Goal: Information Seeking & Learning: Learn about a topic

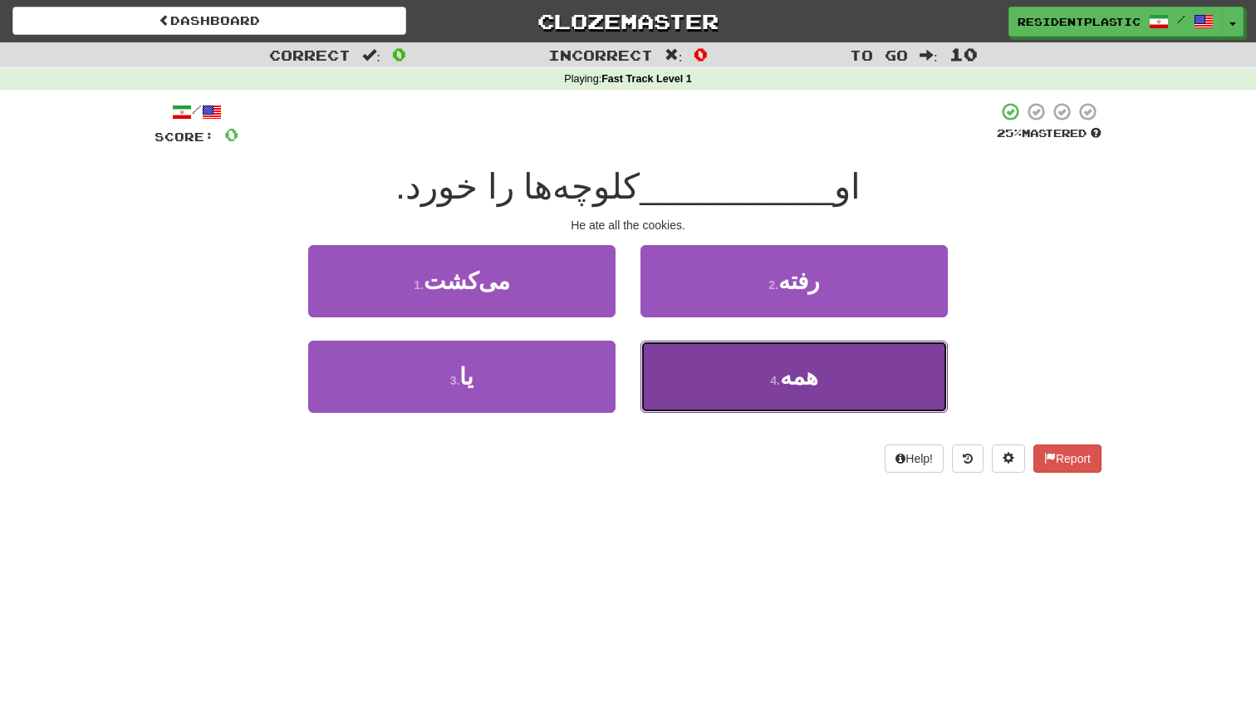
click at [688, 363] on button "4 . همه" at bounding box center [793, 377] width 307 height 72
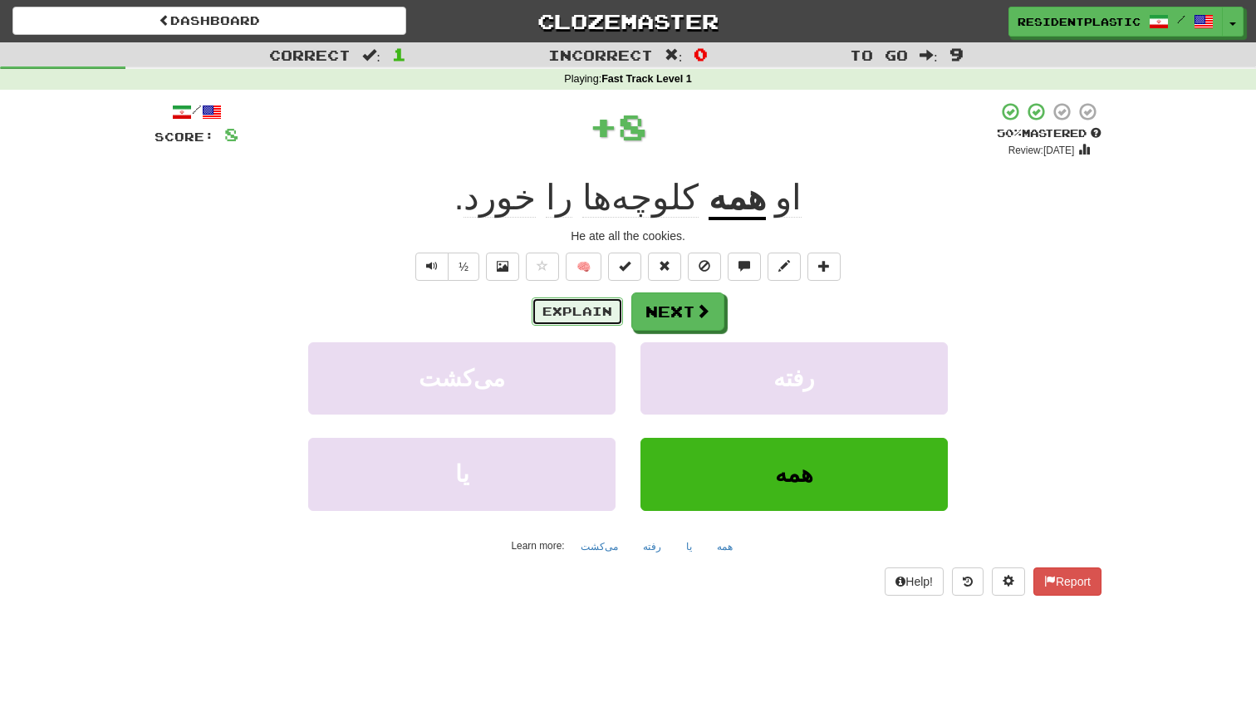
click at [595, 315] on button "Explain" at bounding box center [577, 311] width 91 height 28
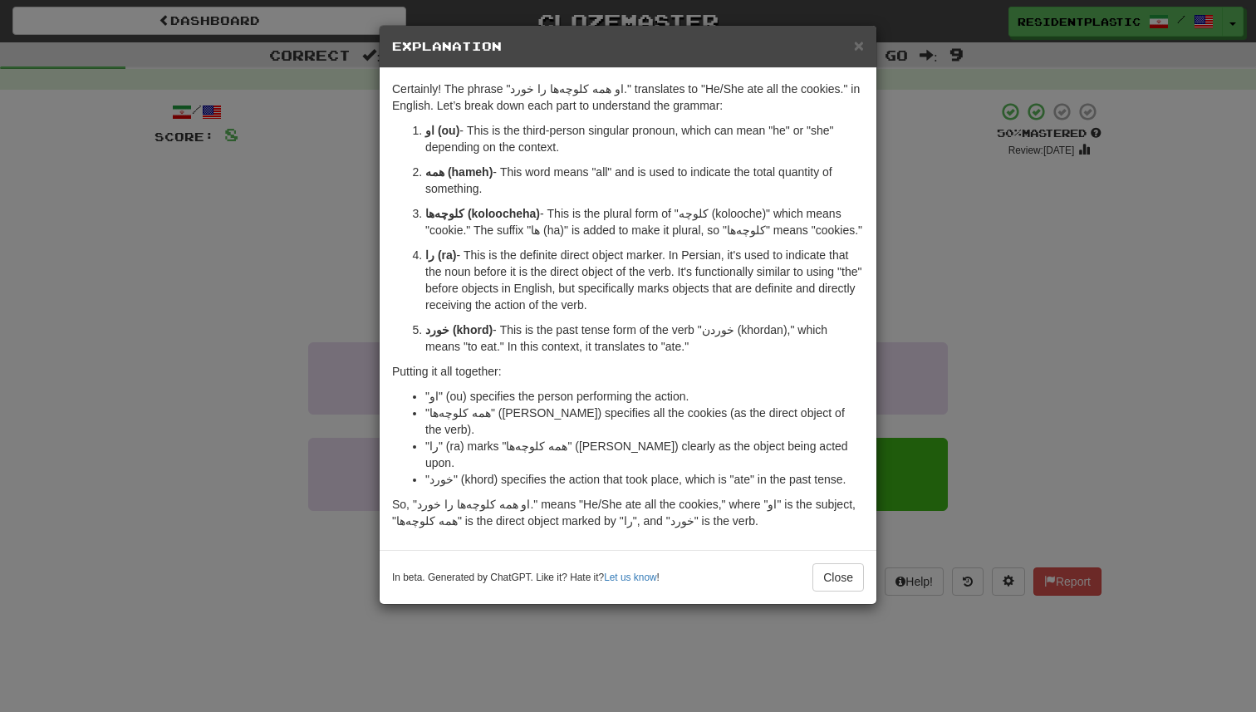
click at [242, 307] on div "× Explanation Certainly! The phrase "او همه کلوچه‌ها را خورد." translates to "H…" at bounding box center [628, 356] width 1256 height 712
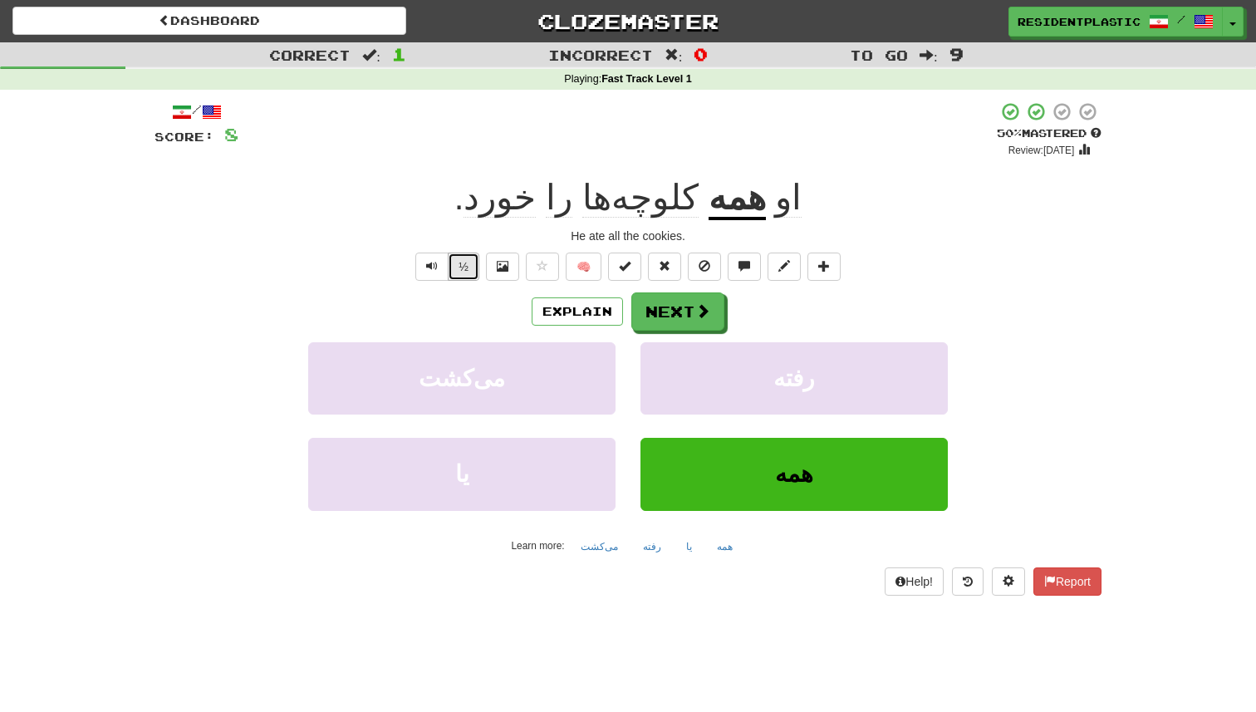
click at [451, 268] on button "½" at bounding box center [464, 267] width 32 height 28
click at [445, 268] on button "Text-to-speech controls" at bounding box center [431, 267] width 33 height 28
click at [602, 320] on button "Explain" at bounding box center [577, 311] width 91 height 28
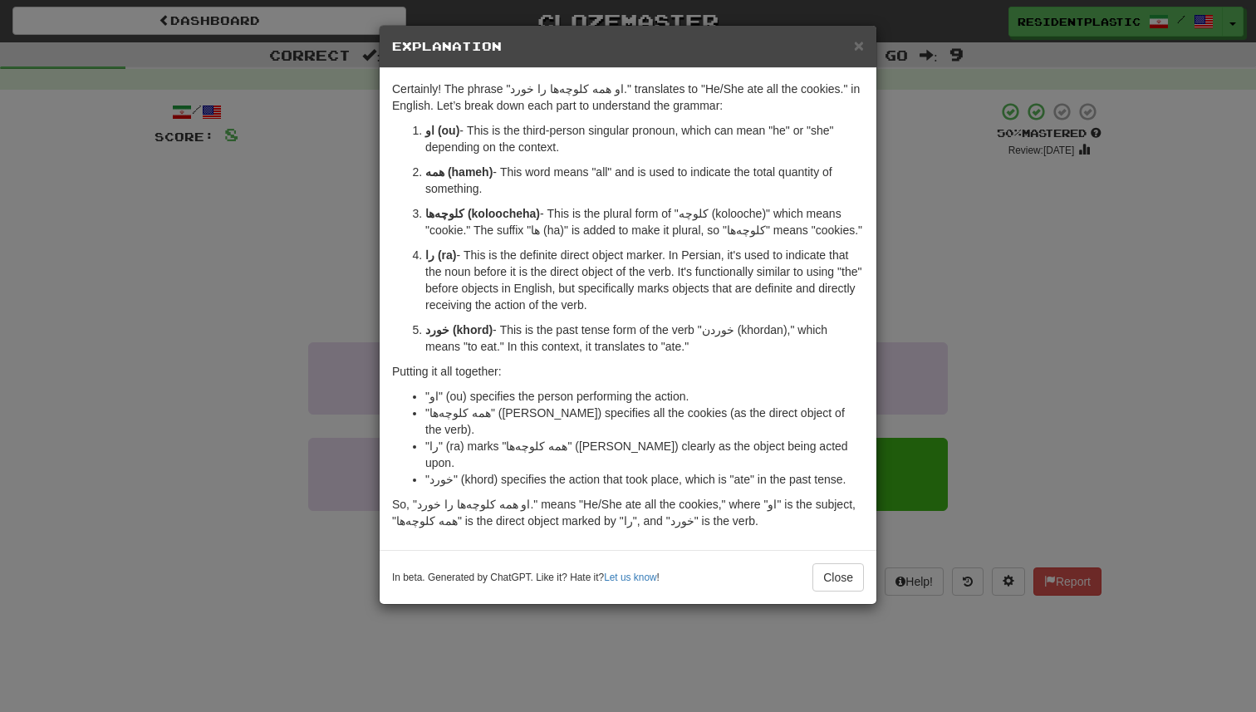
click at [945, 324] on div "× Explanation Certainly! The phrase "او همه کلوچه‌ها را خورد." translates to "H…" at bounding box center [628, 356] width 1256 height 712
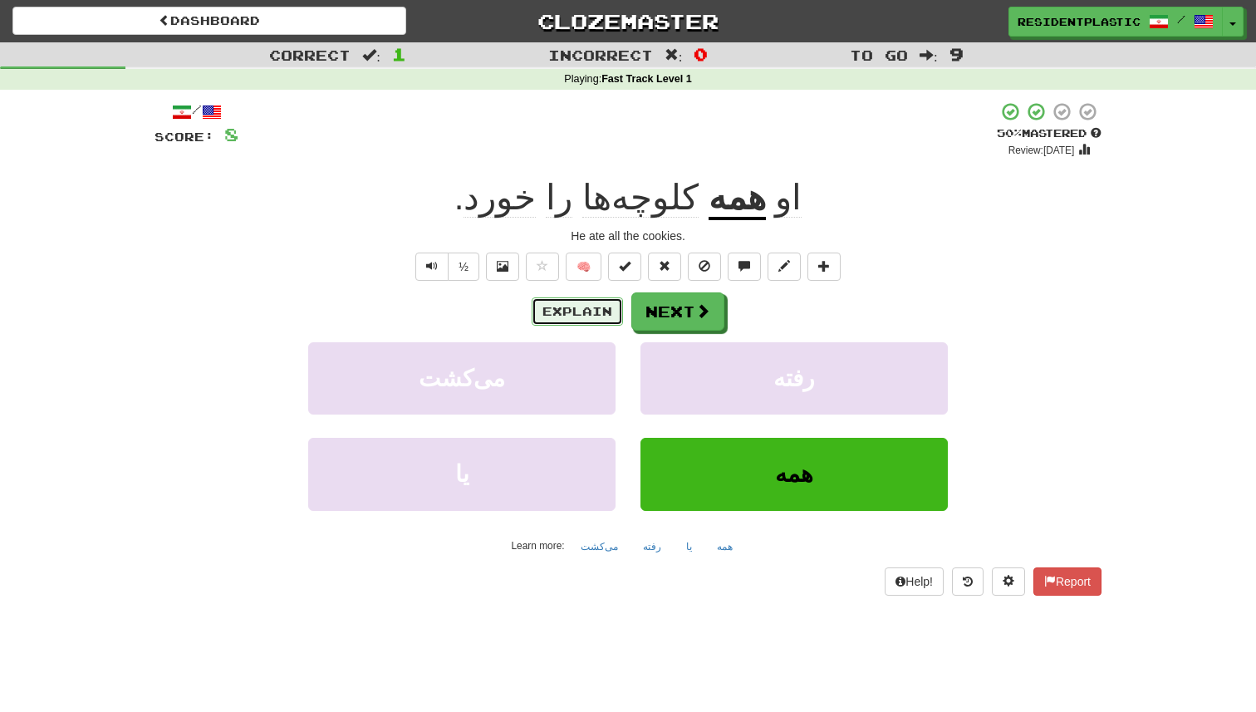
click at [592, 319] on button "Explain" at bounding box center [577, 311] width 91 height 28
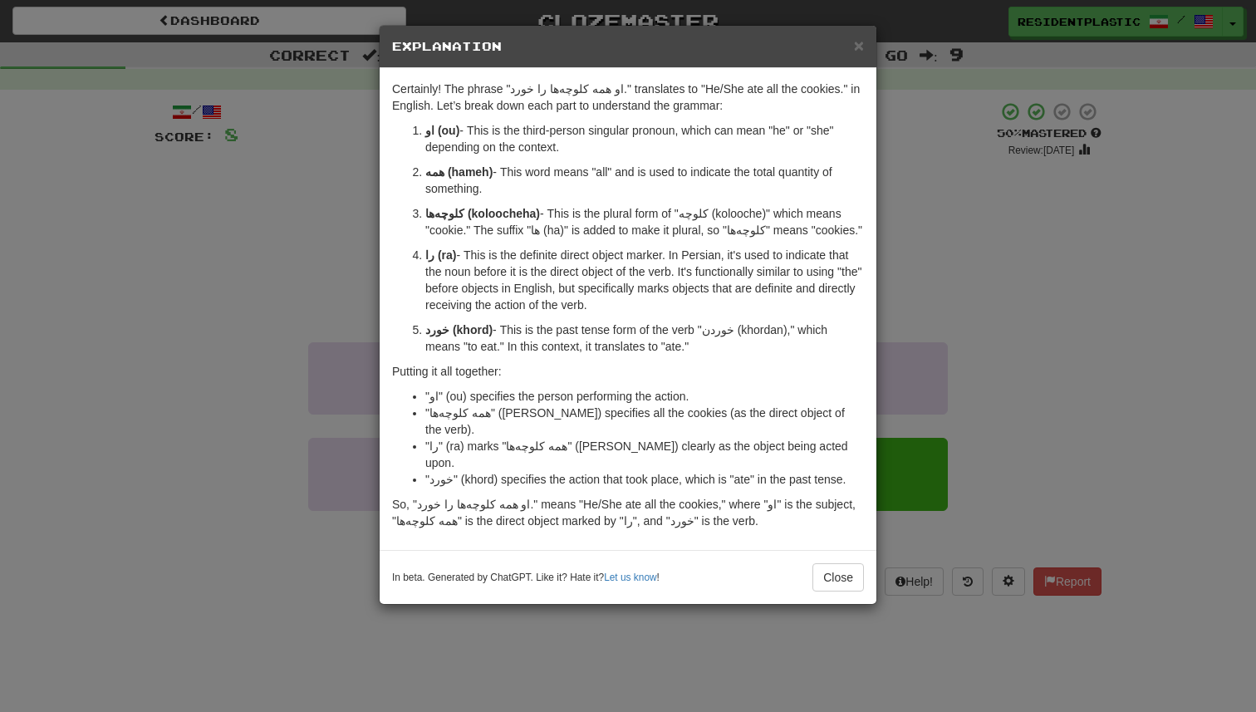
click at [945, 237] on div "× Explanation Certainly! The phrase "او همه کلوچه‌ها را خورد." translates to "H…" at bounding box center [628, 356] width 1256 height 712
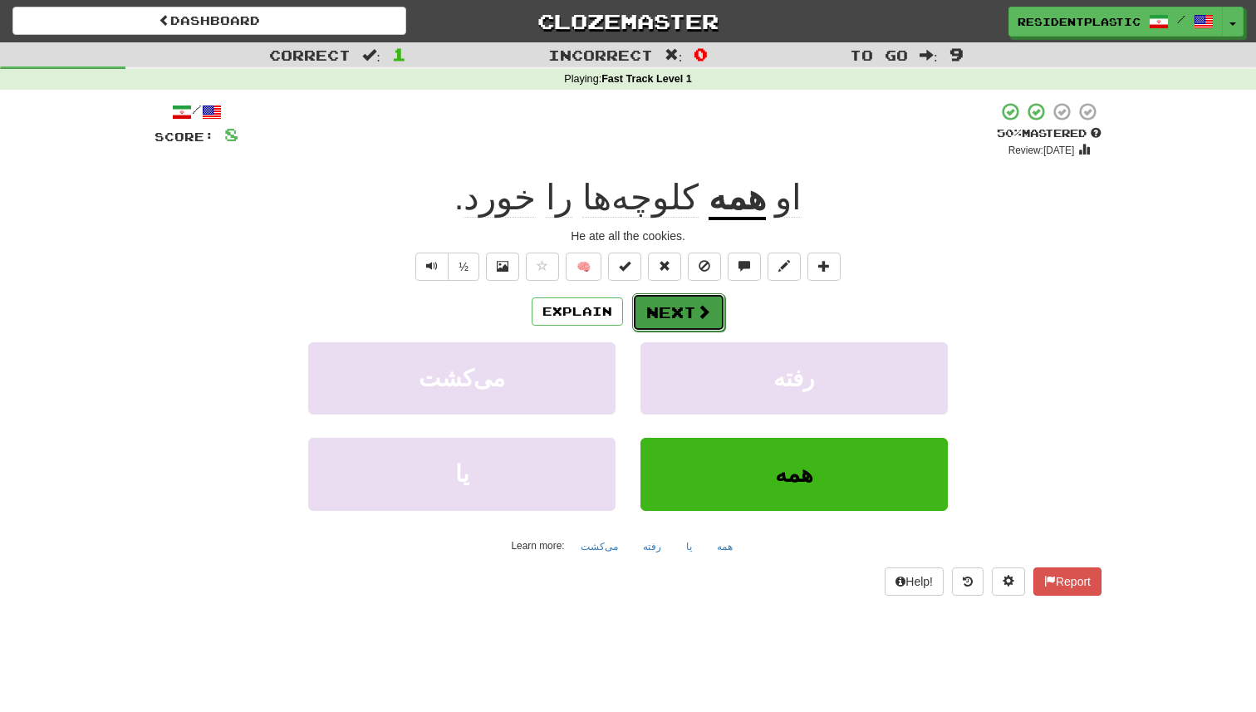
click at [684, 310] on button "Next" at bounding box center [678, 312] width 93 height 38
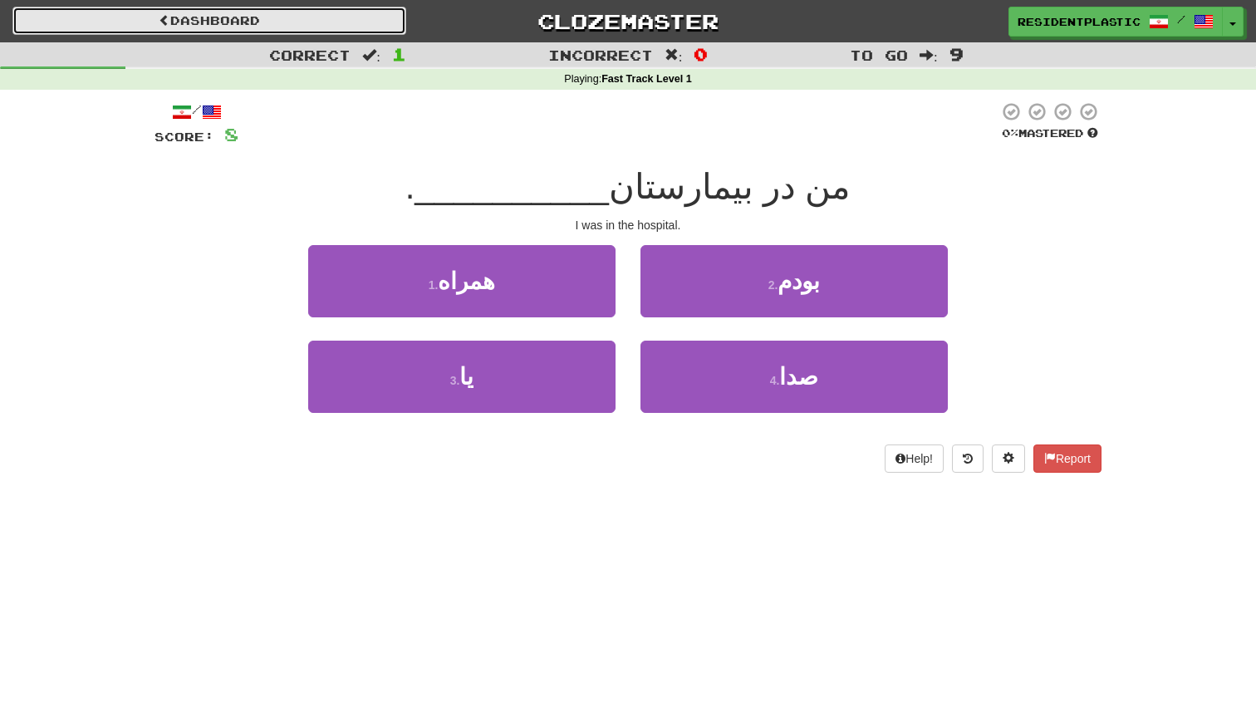
click at [204, 7] on link "Dashboard" at bounding box center [209, 21] width 394 height 28
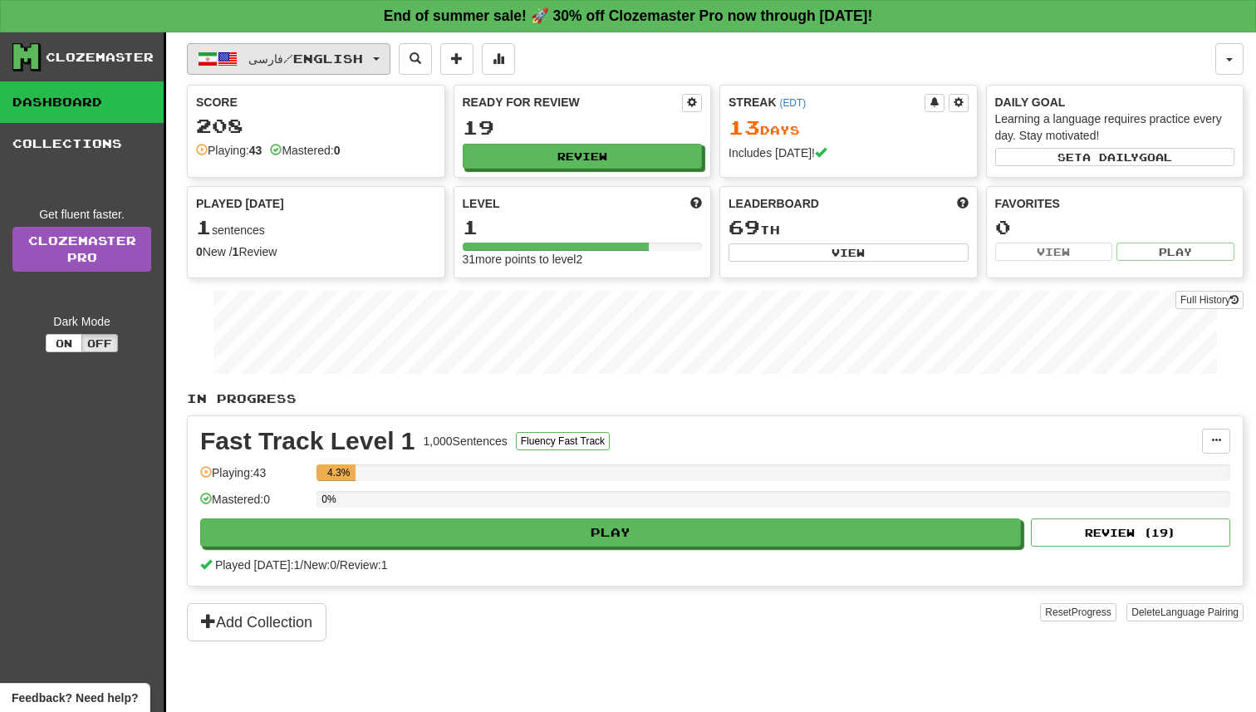
click at [315, 58] on span "فارسی / English" at bounding box center [305, 59] width 115 height 14
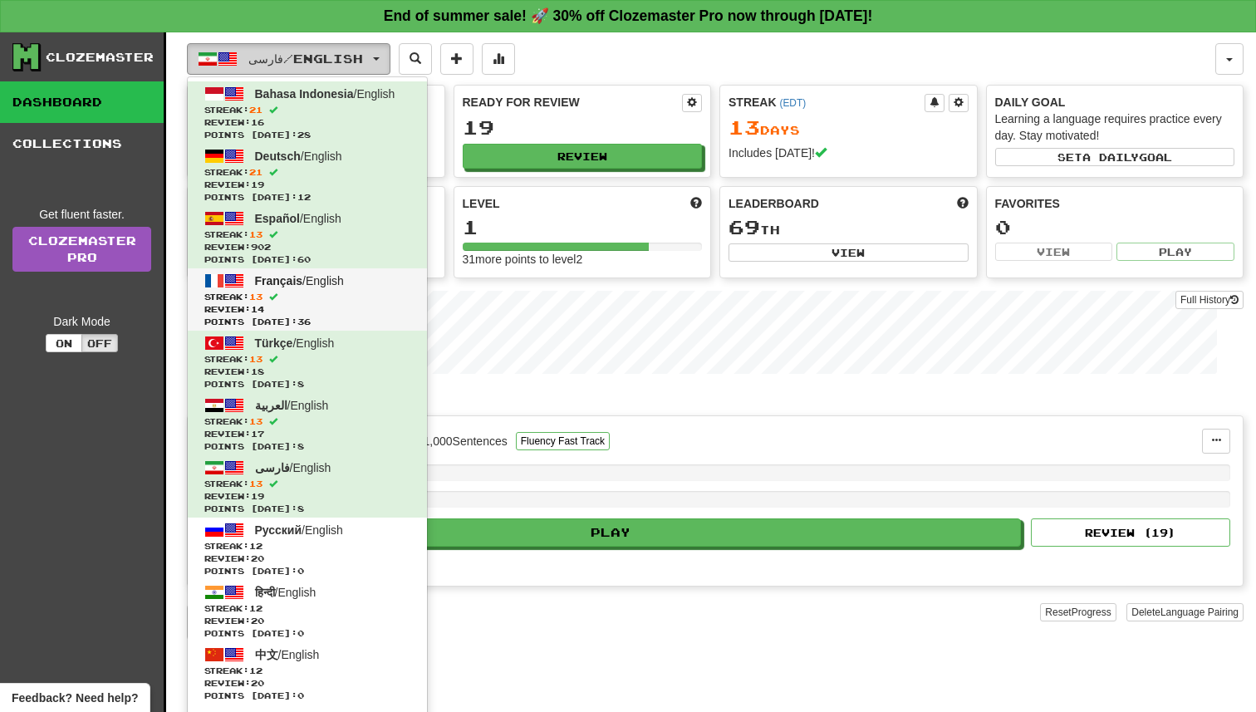
scroll to position [81, 0]
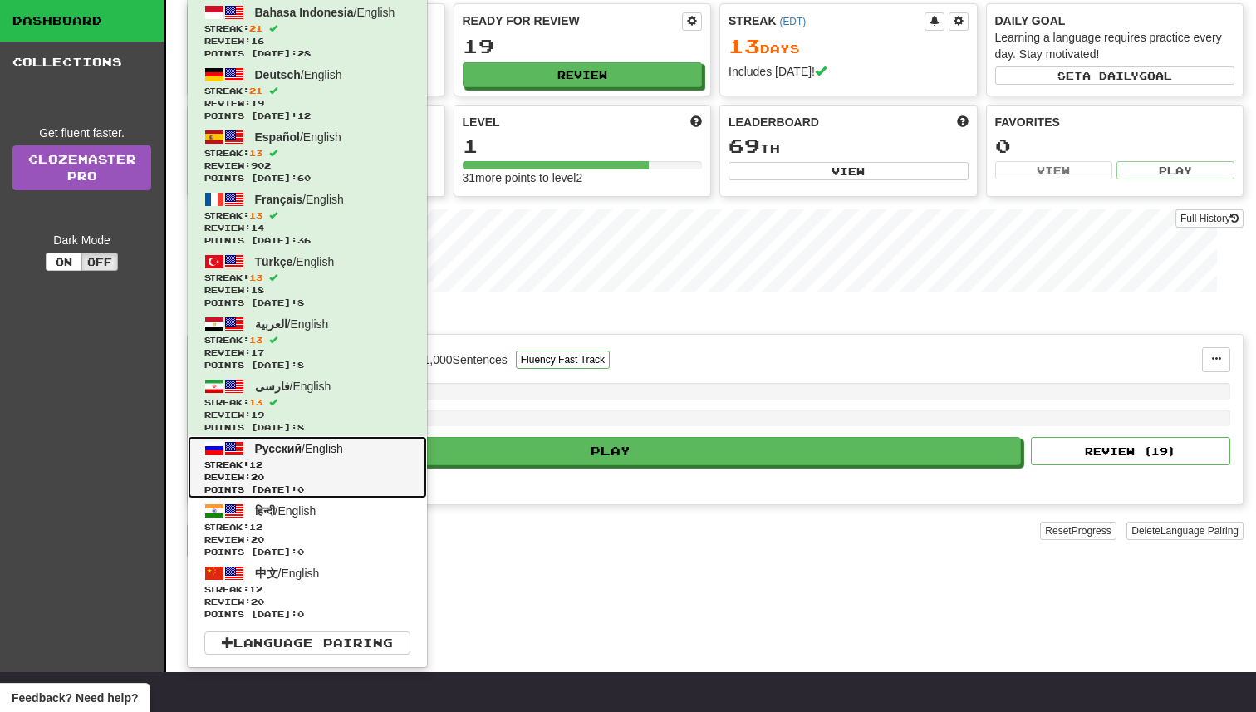
click at [317, 455] on link "Русский / English Streak: 12 Review: 20 Points today: 0" at bounding box center [307, 467] width 239 height 62
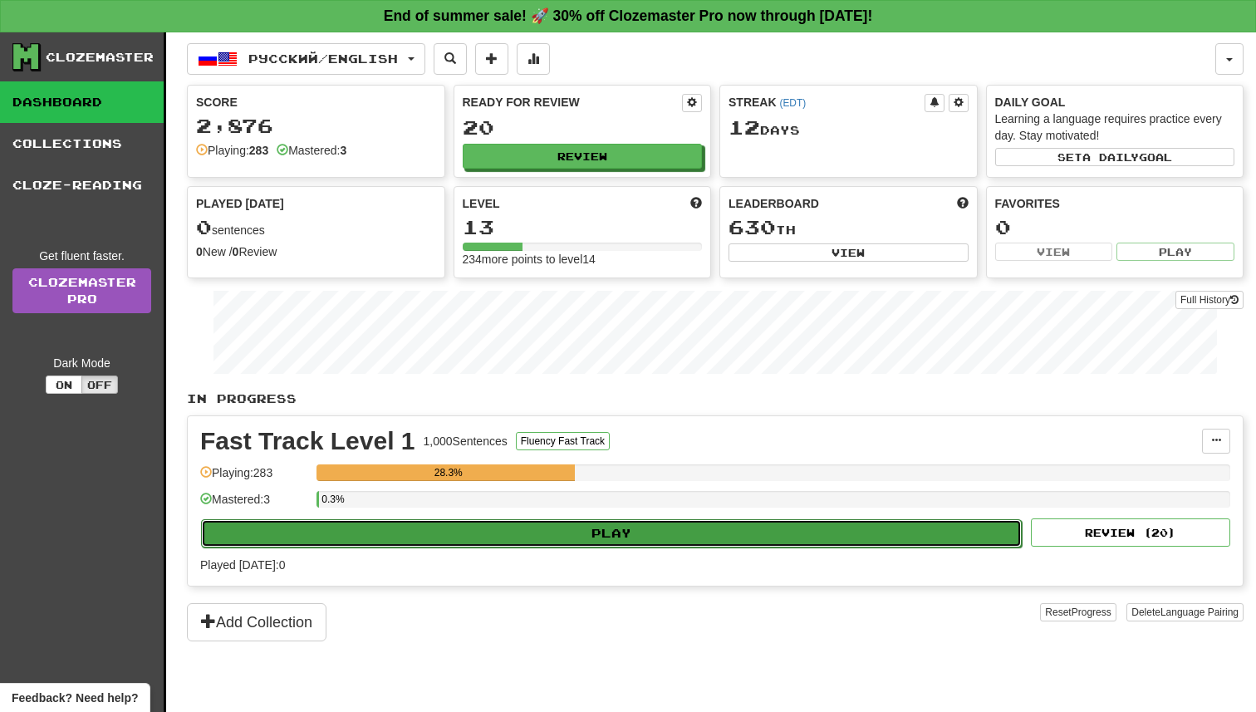
click at [535, 526] on button "Play" at bounding box center [611, 533] width 821 height 28
select select "**"
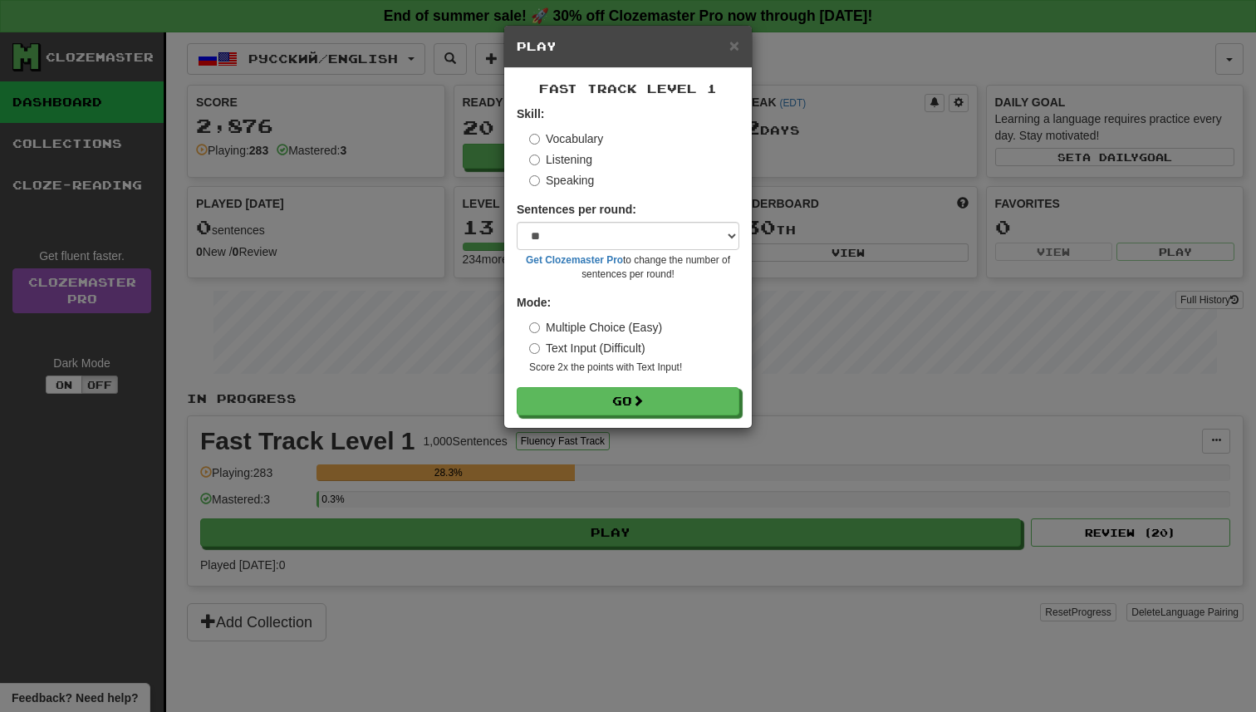
click at [644, 425] on div "Fast Track Level 1 Skill: Vocabulary Listening Speaking Sentences per round: * …" at bounding box center [628, 248] width 248 height 360
click at [645, 407] on span at bounding box center [639, 401] width 12 height 12
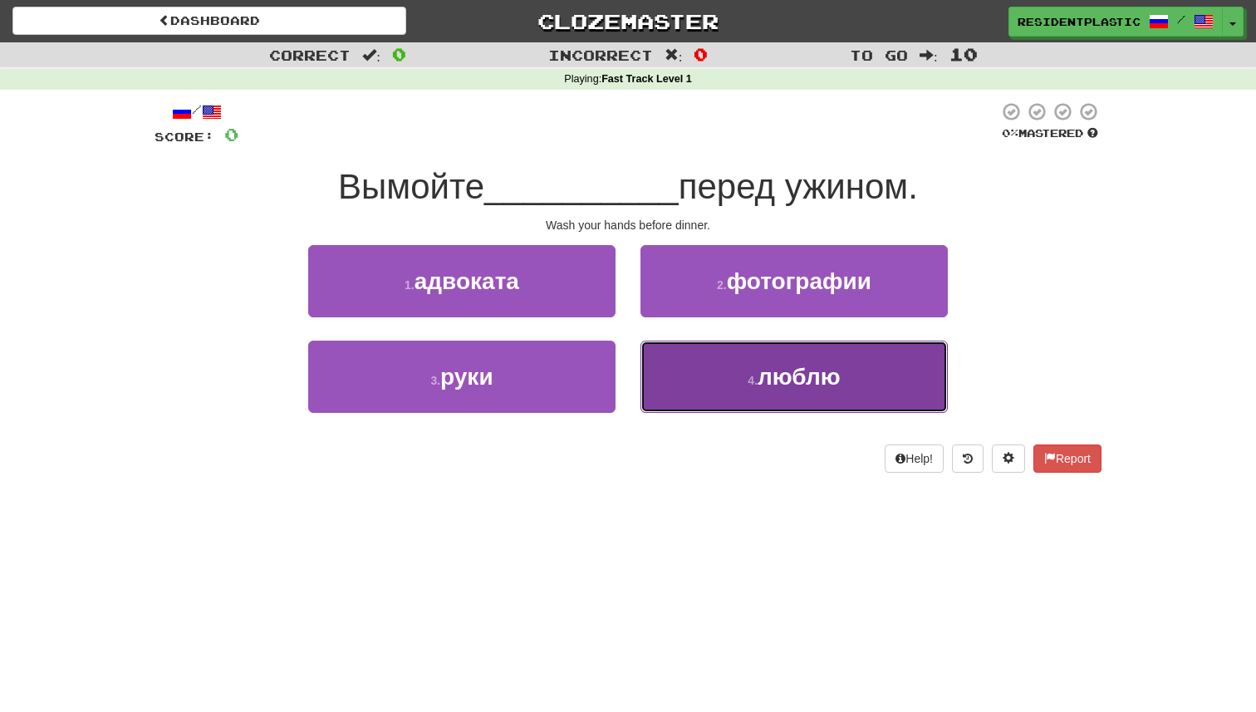
click at [775, 374] on span "люблю" at bounding box center [799, 377] width 83 height 26
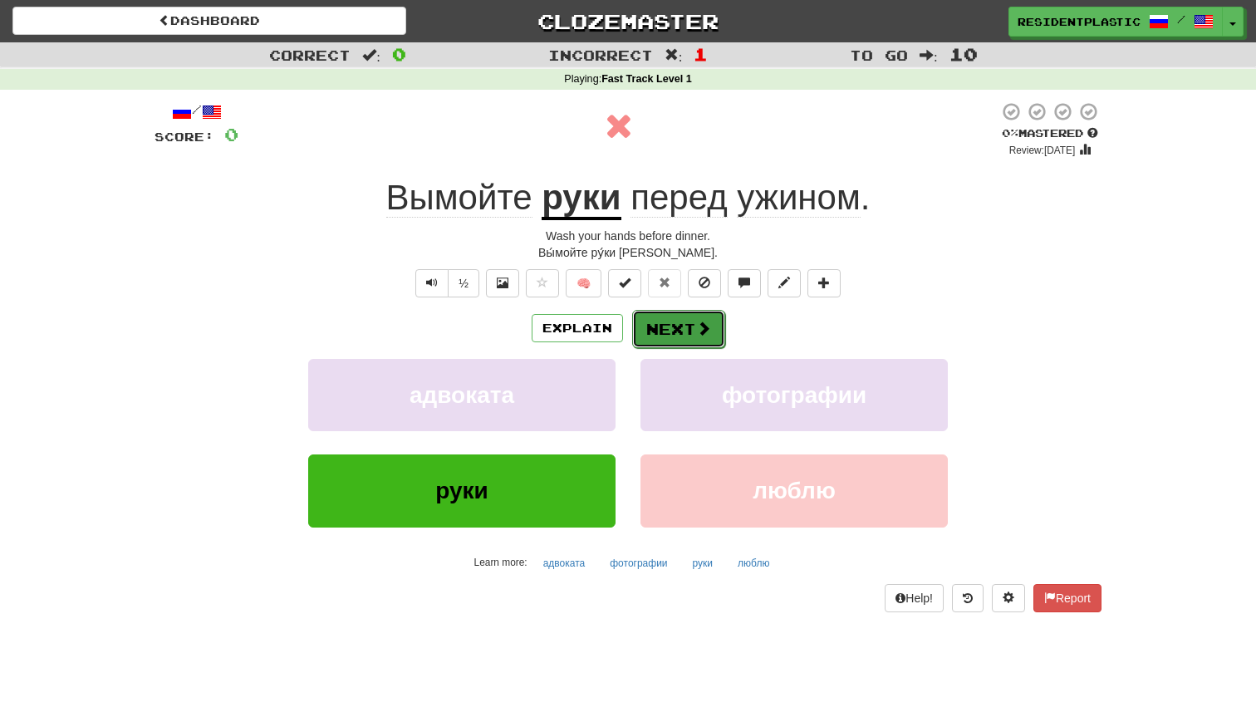
click at [665, 326] on button "Next" at bounding box center [678, 329] width 93 height 38
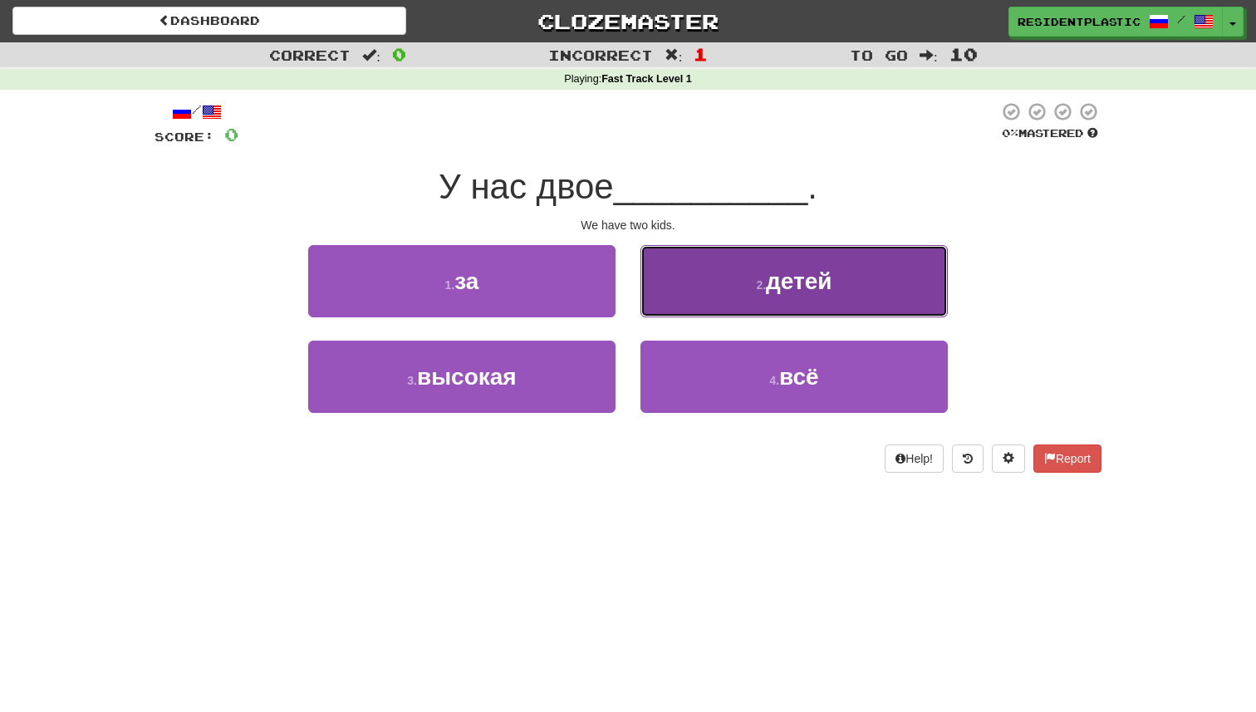
click at [663, 274] on button "2 . детей" at bounding box center [793, 281] width 307 height 72
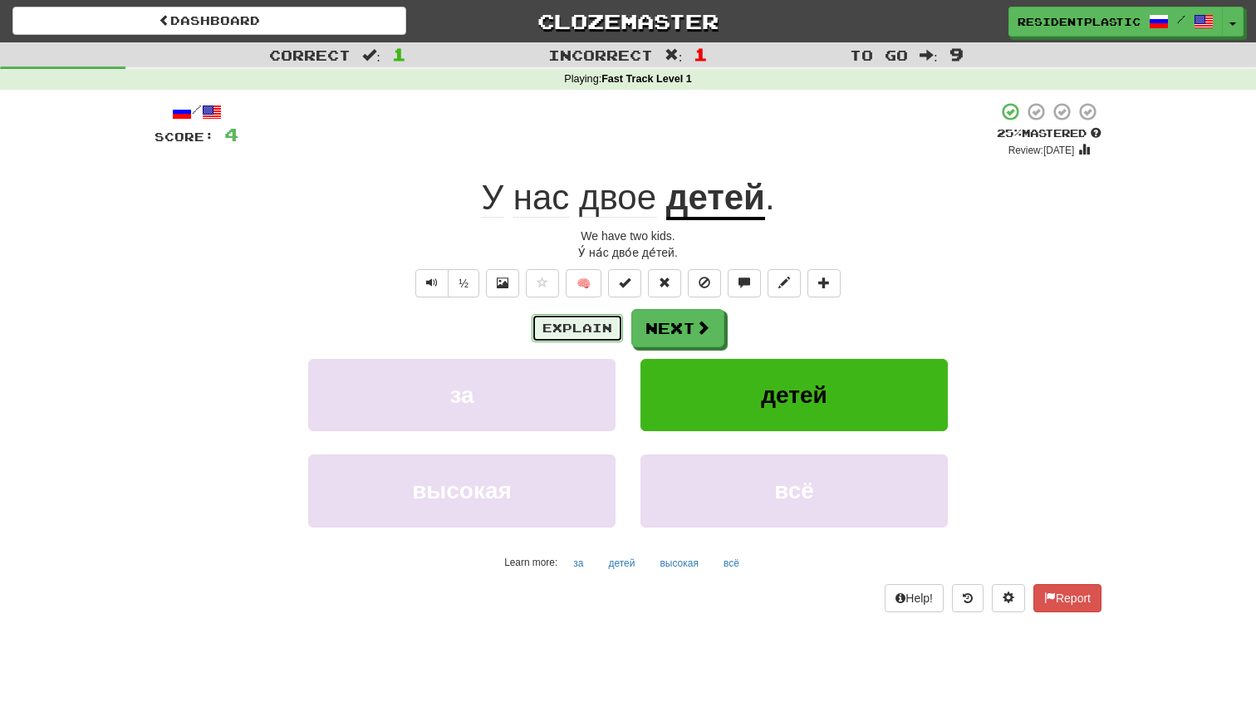
click at [600, 339] on button "Explain" at bounding box center [577, 328] width 91 height 28
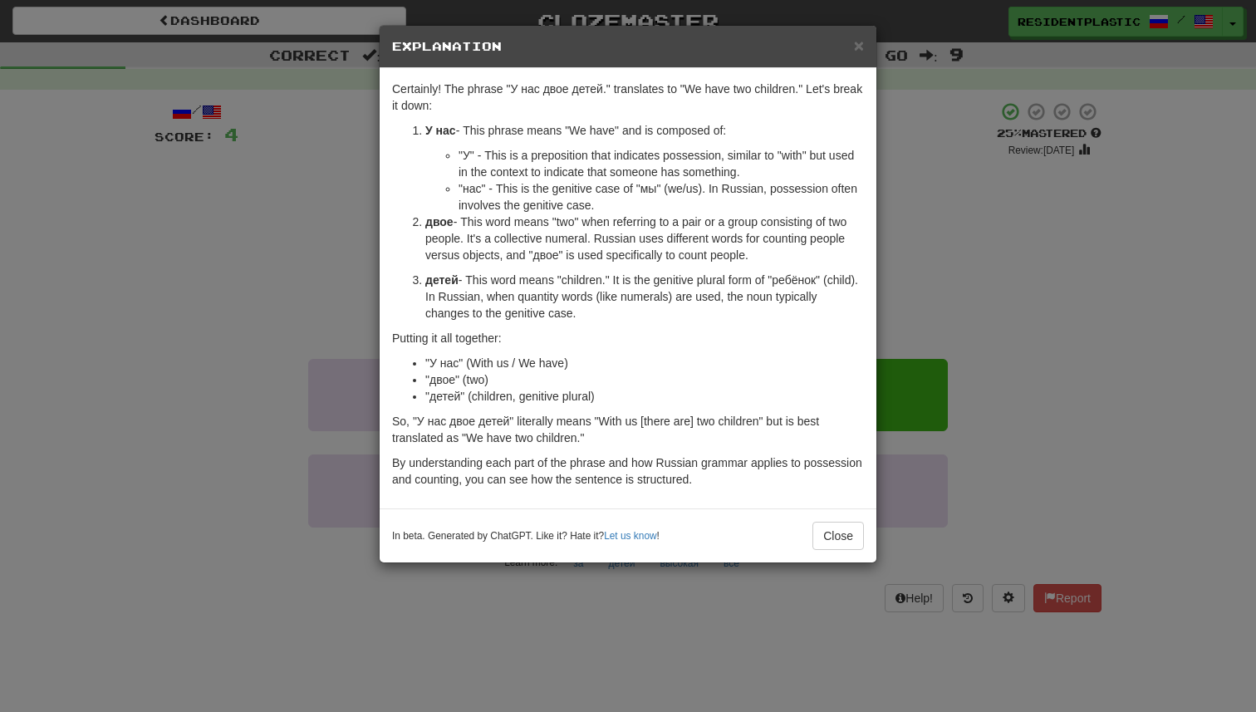
click at [982, 338] on div "× Explanation Certainly! The phrase "У нас двое детей." translates to "We have …" at bounding box center [628, 356] width 1256 height 712
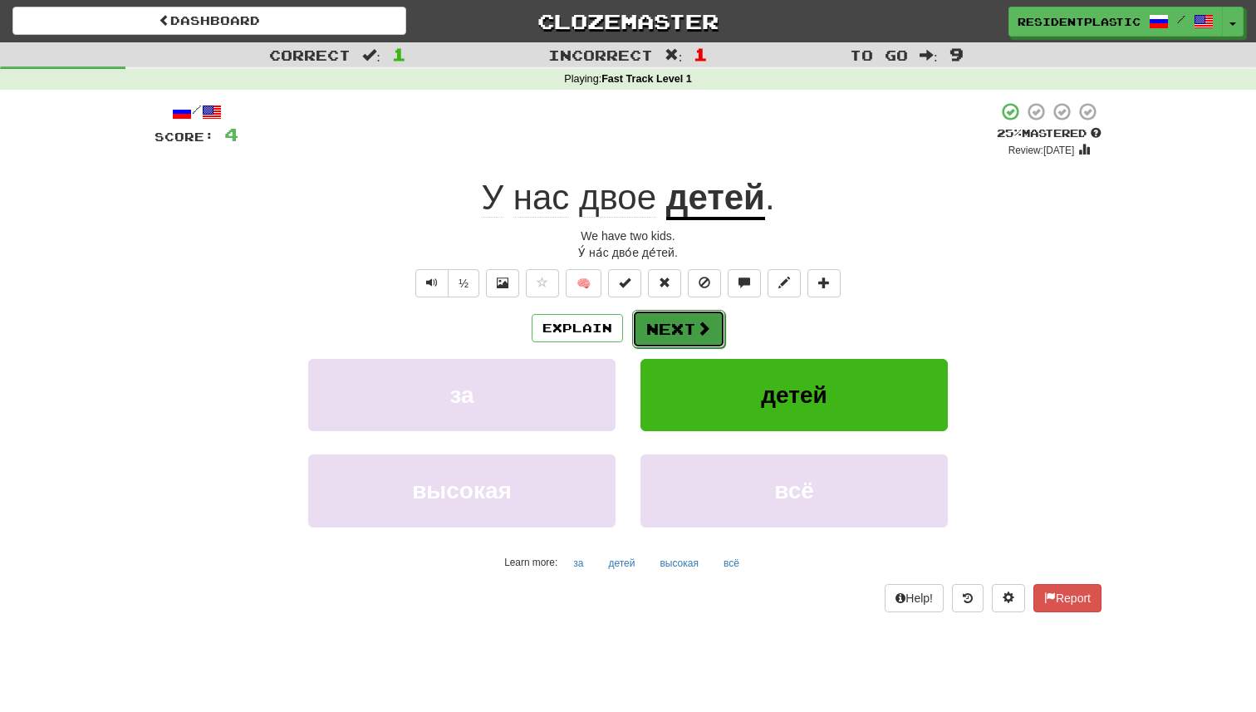
click at [655, 322] on button "Next" at bounding box center [678, 329] width 93 height 38
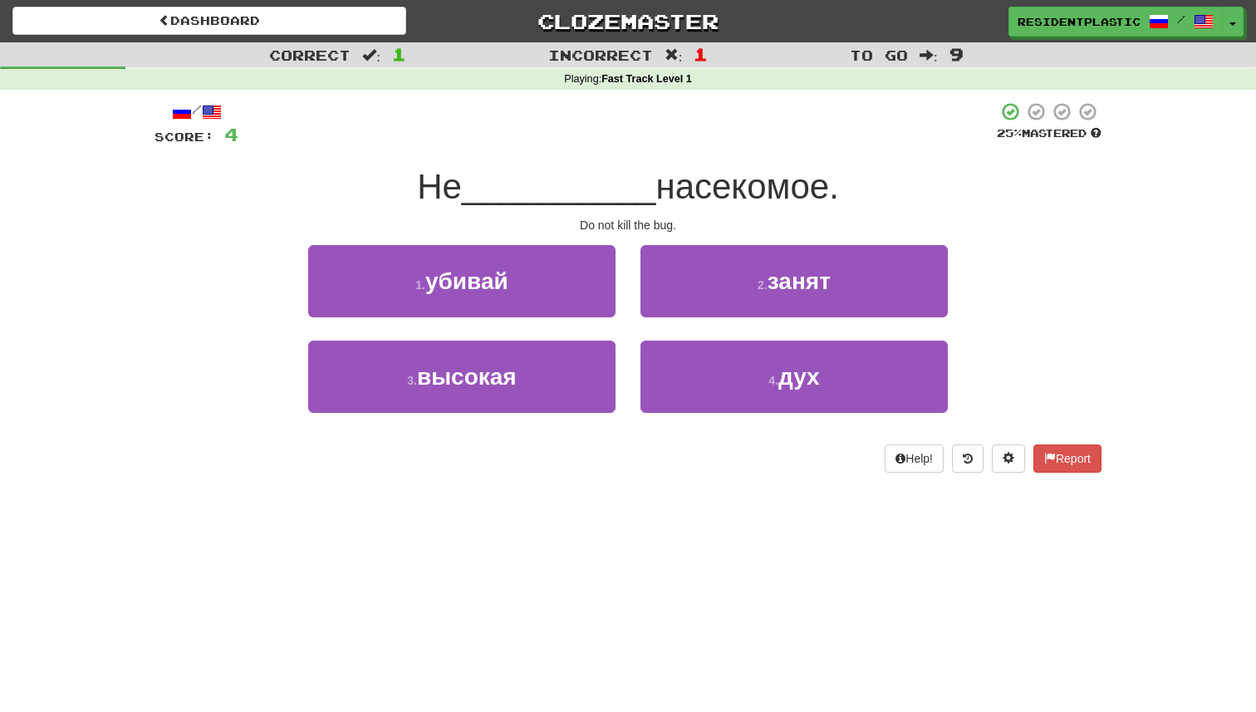
drag, startPoint x: 658, startPoint y: 191, endPoint x: 876, endPoint y: 190, distance: 217.7
click at [876, 191] on div "Не __________ насекомое." at bounding box center [628, 187] width 947 height 46
click at [626, 155] on div "/ Score: 4 25 % Mastered Не __________ насекомое. Do not kill the bug. 1 . убив…" at bounding box center [628, 286] width 947 height 371
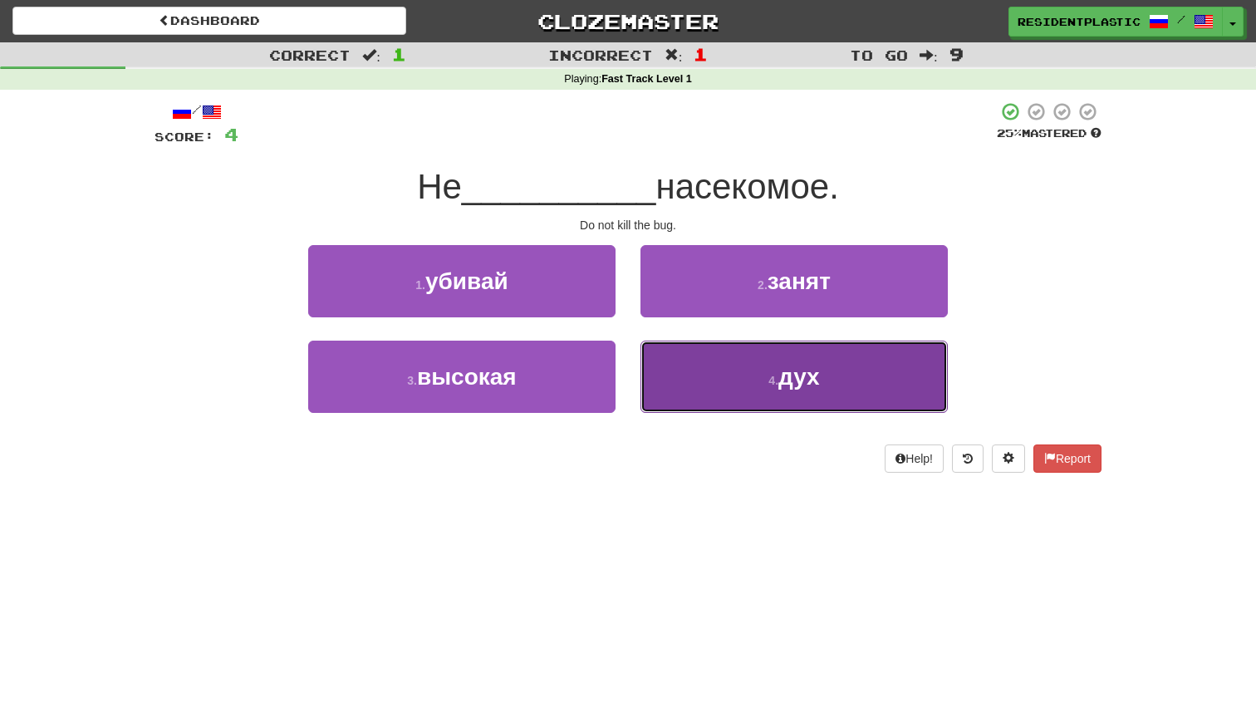
click at [778, 401] on button "4 . дух" at bounding box center [793, 377] width 307 height 72
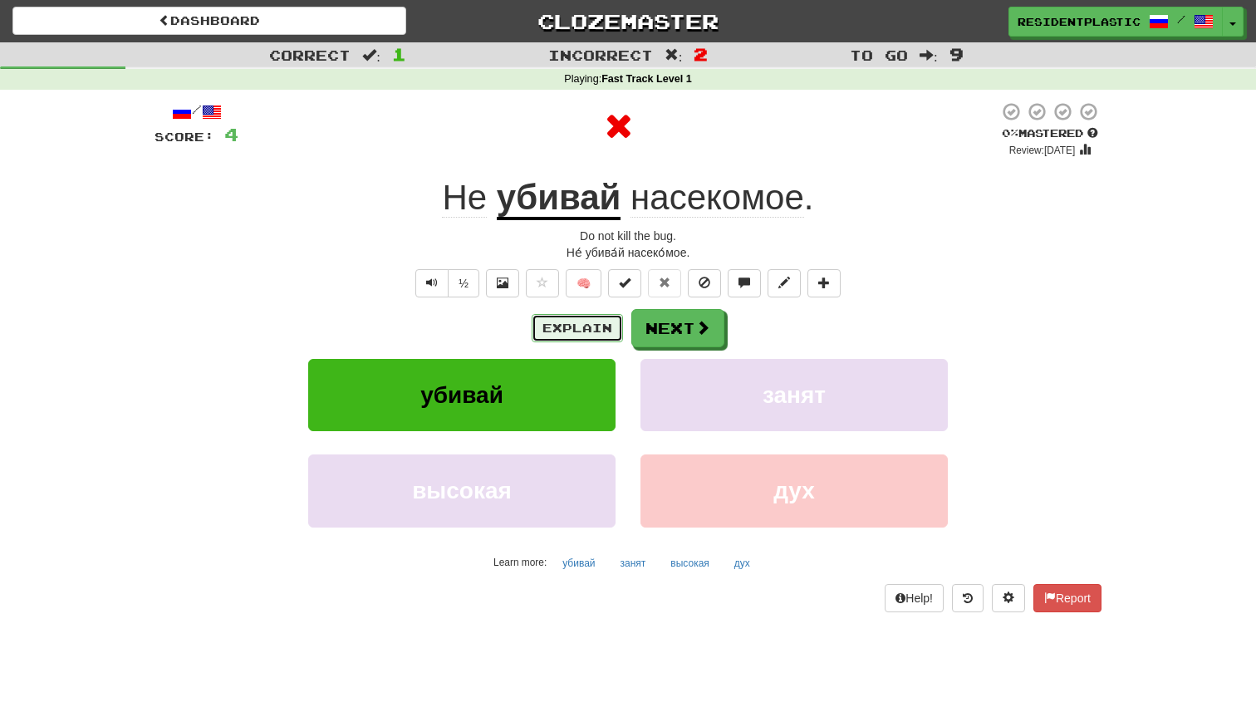
click at [583, 338] on button "Explain" at bounding box center [577, 328] width 91 height 28
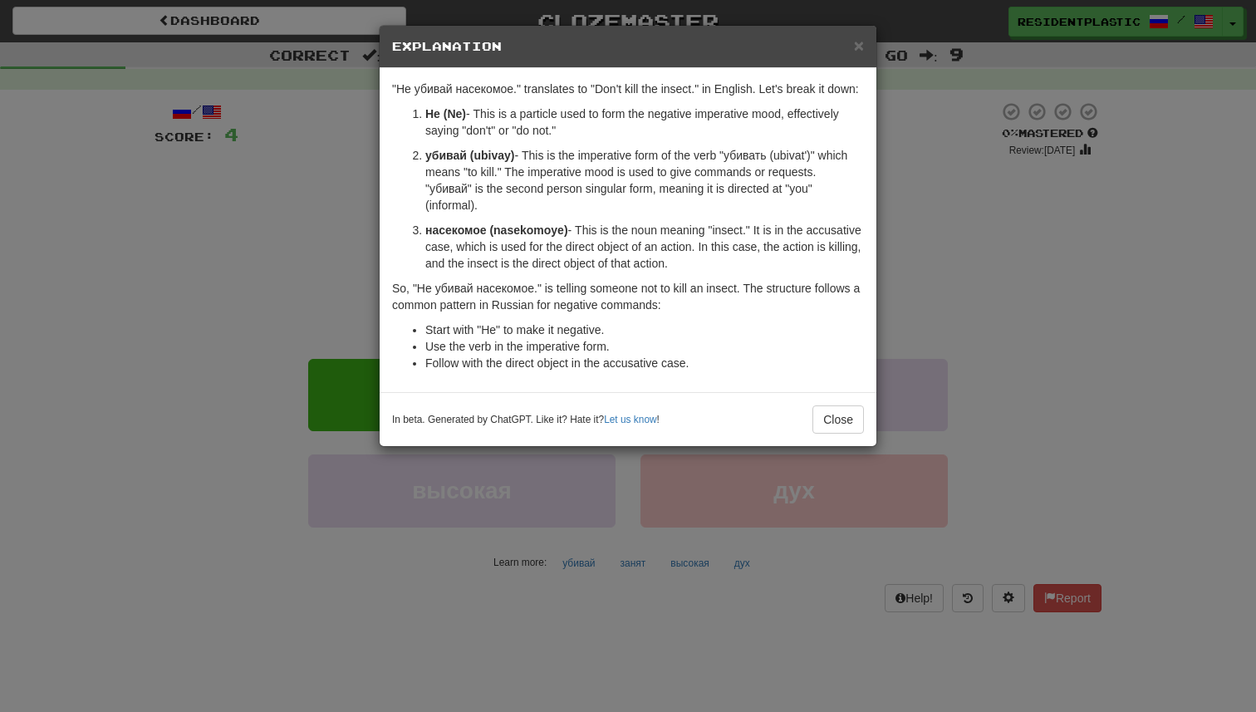
click at [970, 269] on div "× Explanation "Не убивай насекомое." translates to "Don't kill the insect." in …" at bounding box center [628, 356] width 1256 height 712
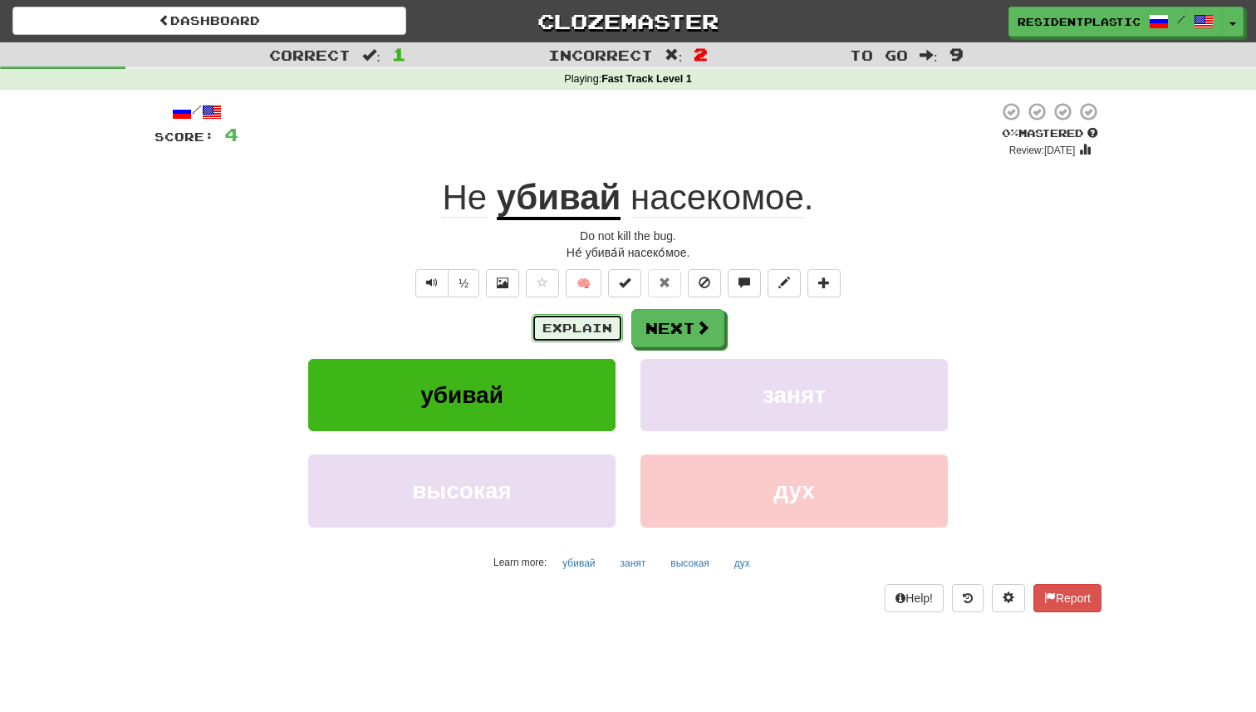
click at [565, 317] on button "Explain" at bounding box center [577, 328] width 91 height 28
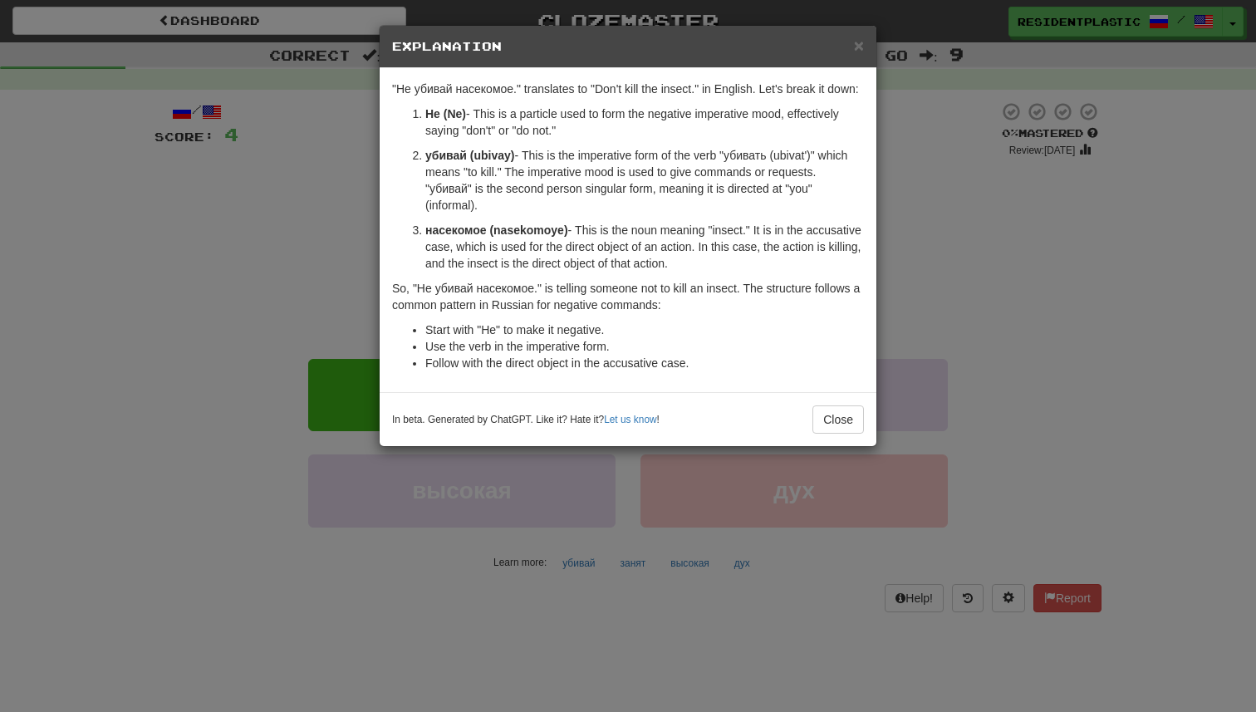
click at [928, 333] on div "× Explanation "Не убивай насекомое." translates to "Don't kill the insect." in …" at bounding box center [628, 356] width 1256 height 712
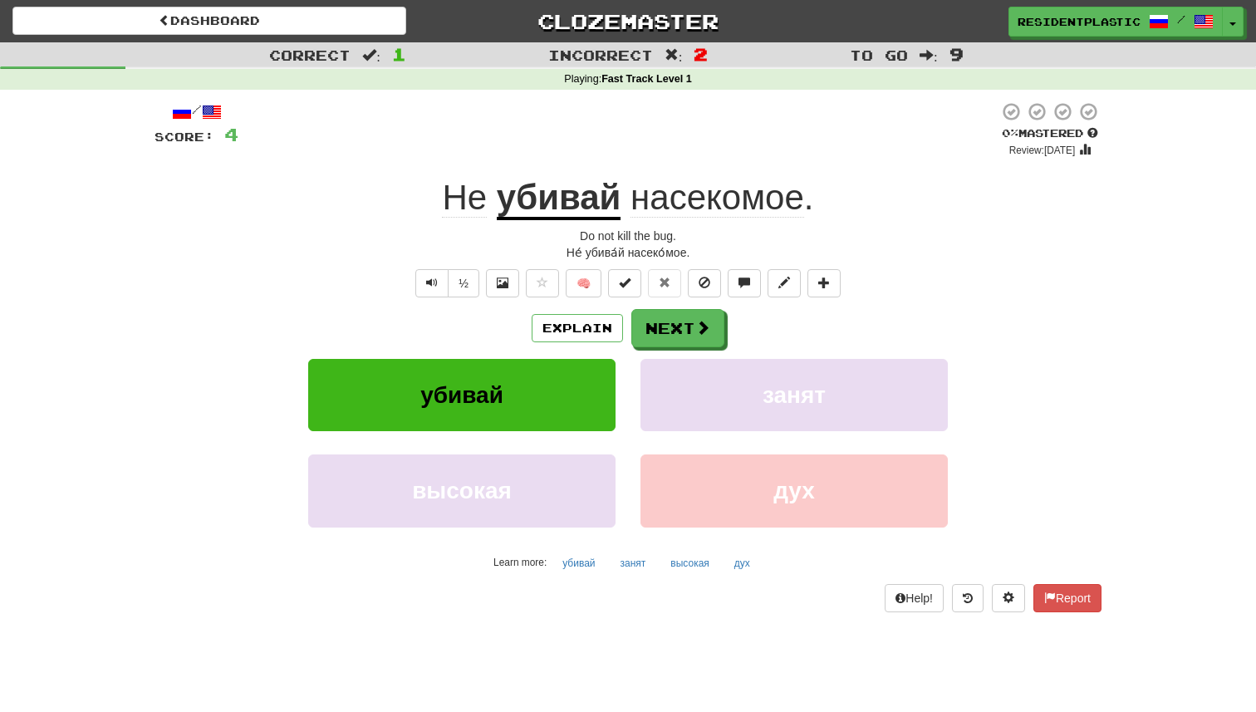
click at [686, 349] on div "Explain Next убивай занят высокая дух Learn more: убивай занят высокая дух" at bounding box center [628, 442] width 947 height 267
click at [679, 336] on button "Next" at bounding box center [678, 329] width 93 height 38
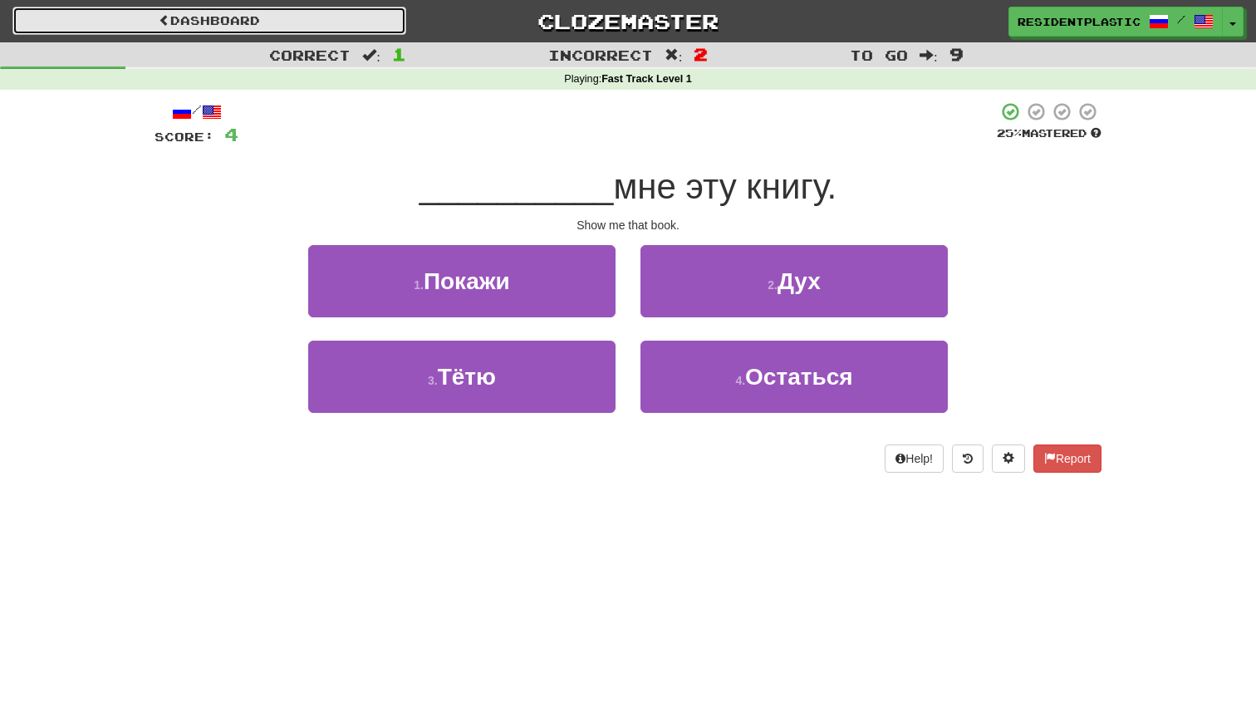
click at [313, 7] on link "Dashboard" at bounding box center [209, 21] width 394 height 28
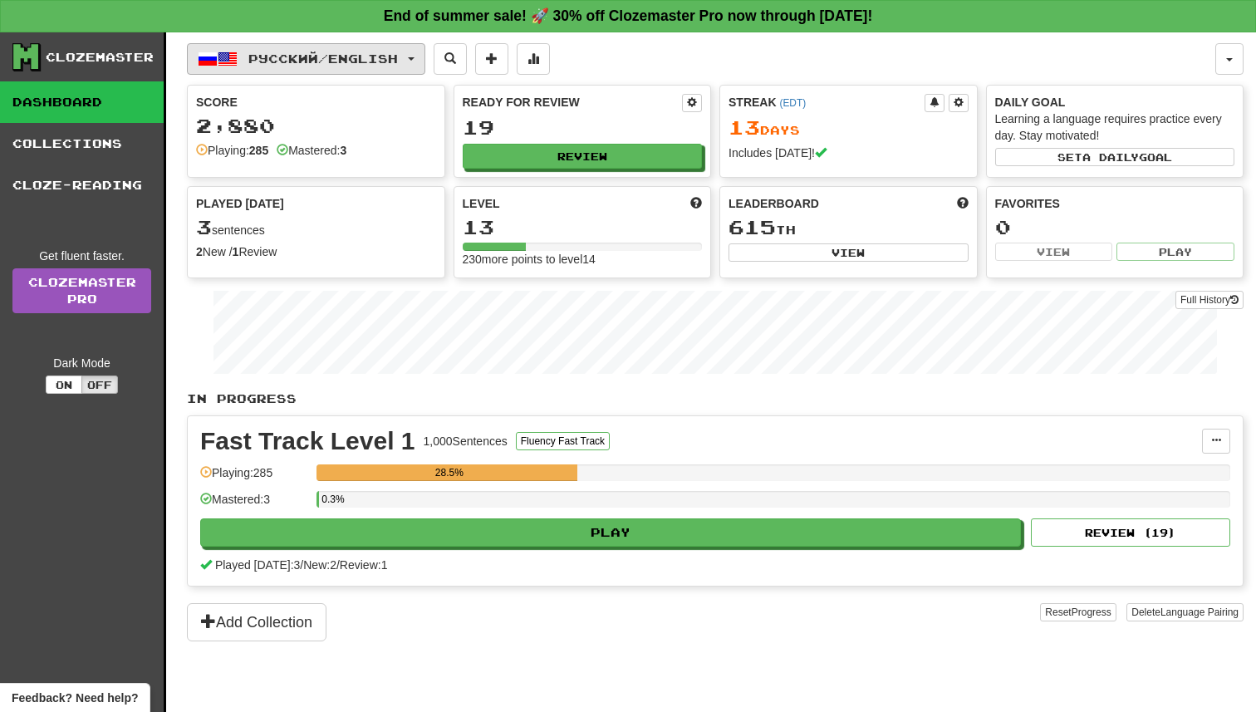
click at [332, 49] on button "Русский / English" at bounding box center [306, 59] width 238 height 32
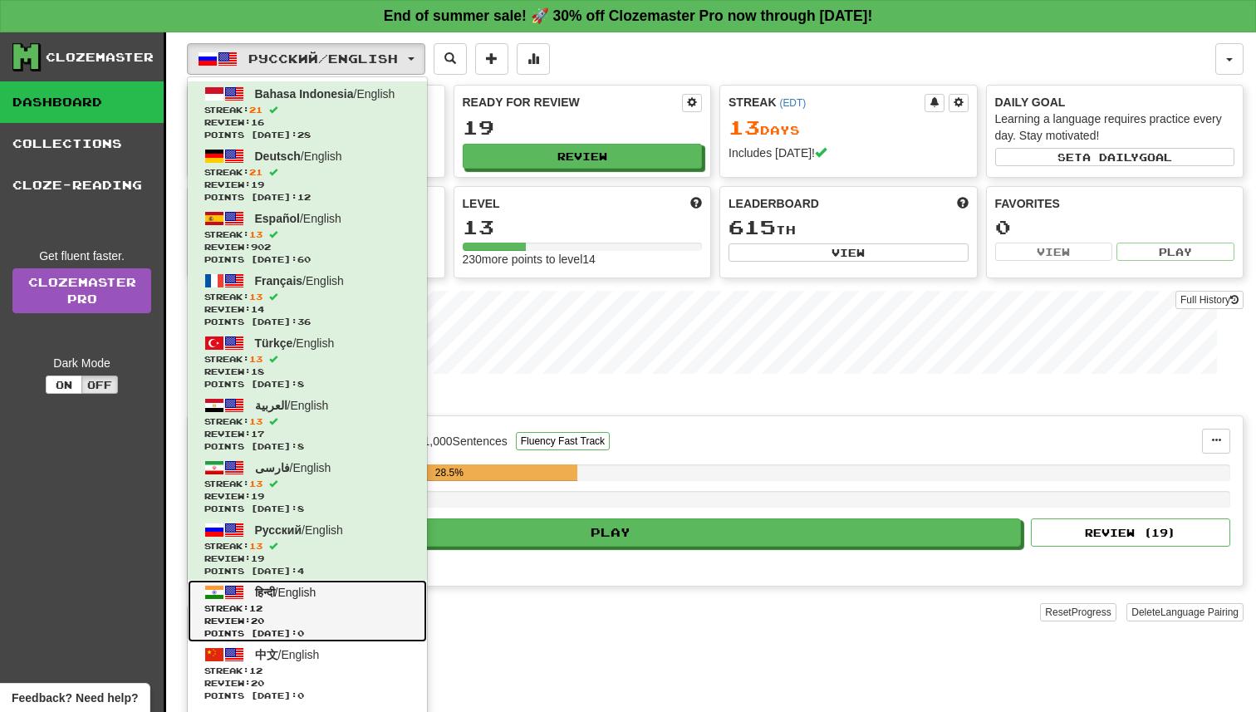
click at [306, 619] on span "Review: 20" at bounding box center [307, 621] width 206 height 12
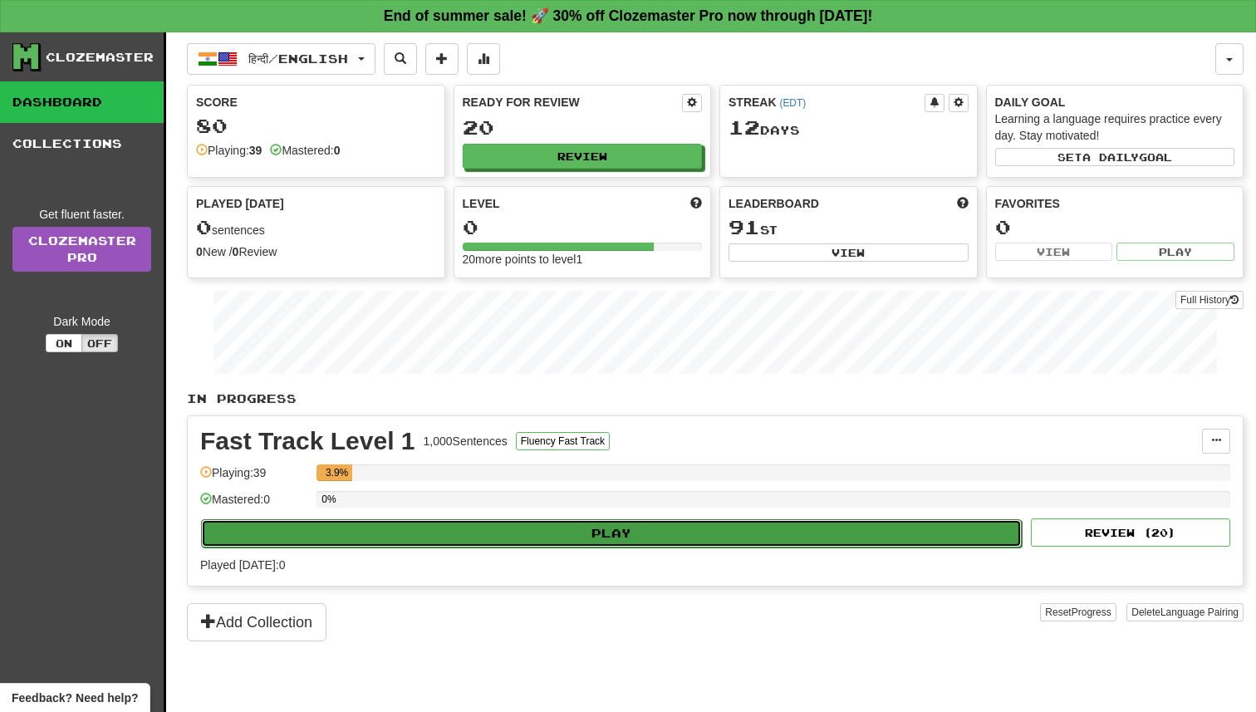
click at [581, 535] on button "Play" at bounding box center [611, 533] width 821 height 28
select select "**"
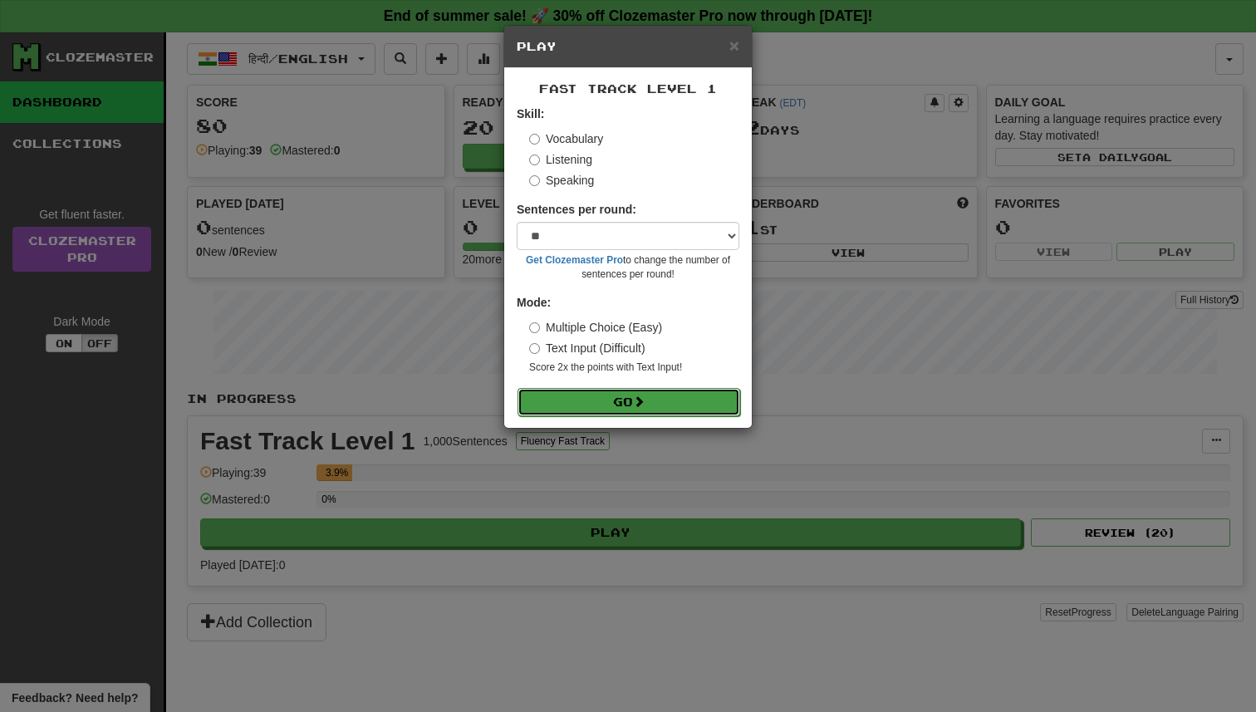
click at [617, 410] on button "Go" at bounding box center [629, 402] width 223 height 28
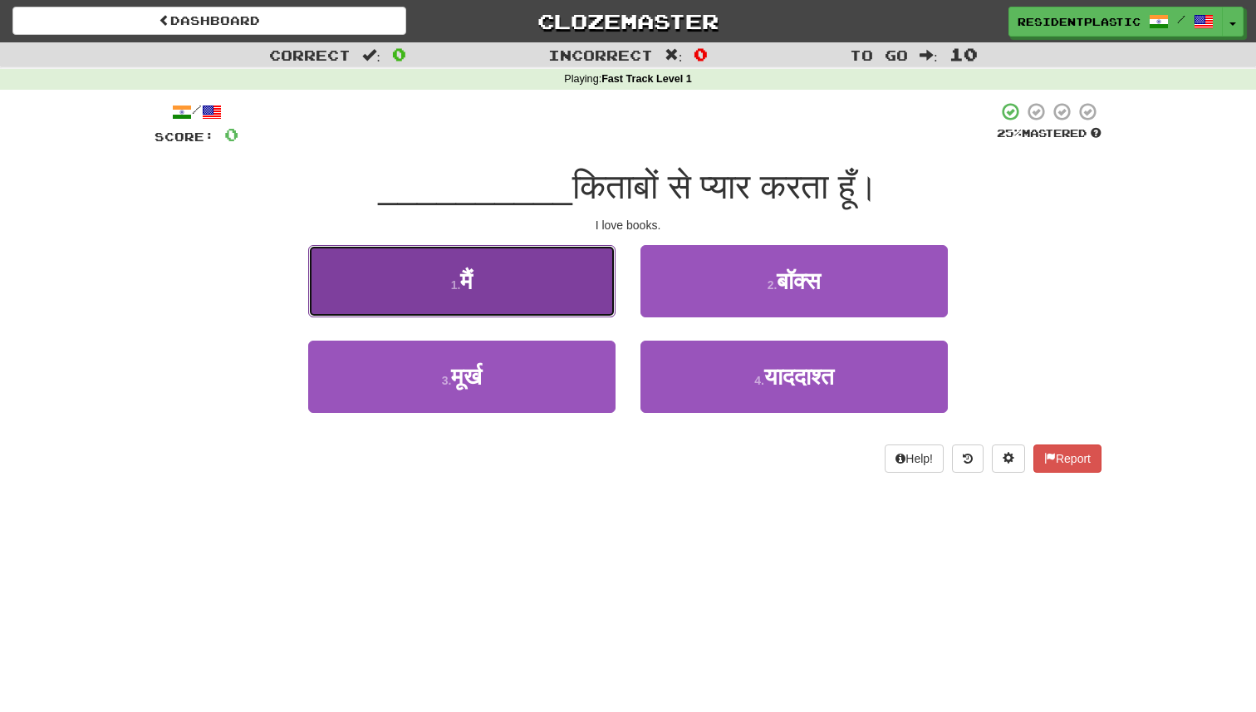
click at [547, 245] on button "1 . मैं" at bounding box center [461, 281] width 307 height 72
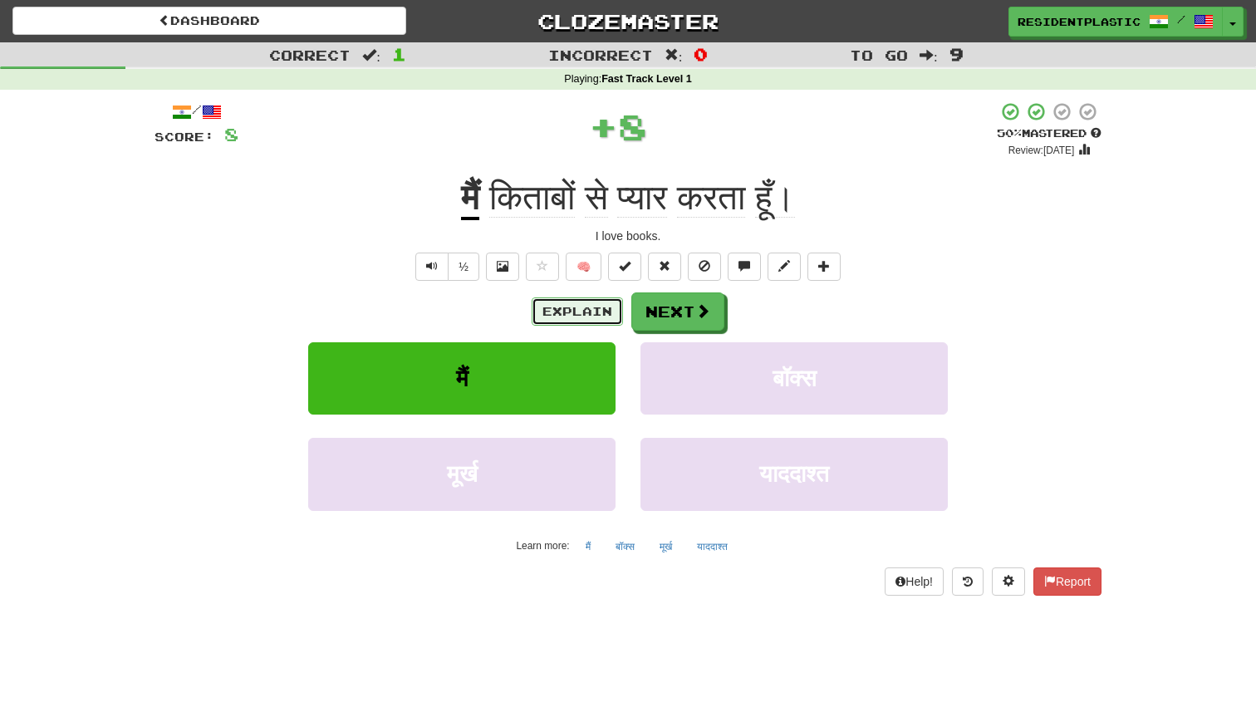
click at [562, 321] on button "Explain" at bounding box center [577, 311] width 91 height 28
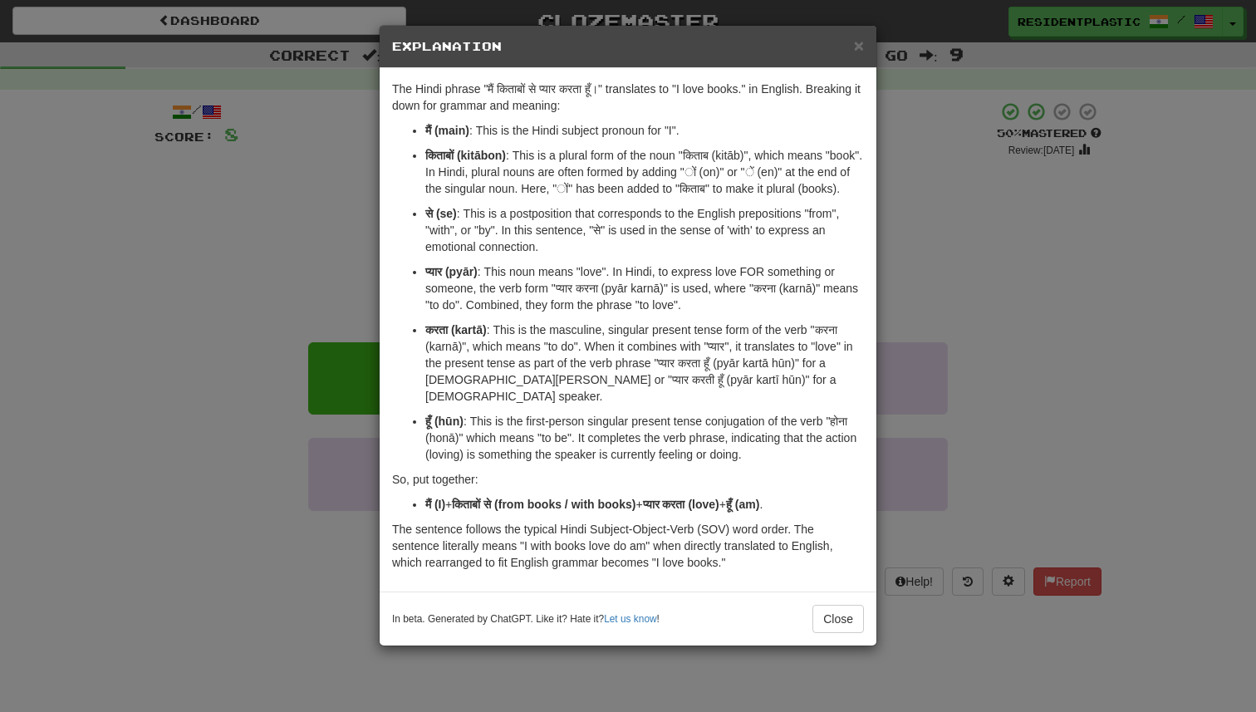
click at [306, 335] on div "× Explanation The Hindi phrase "मैं किताबों से प्यार करता हूँ।" translates to "…" at bounding box center [628, 356] width 1256 height 712
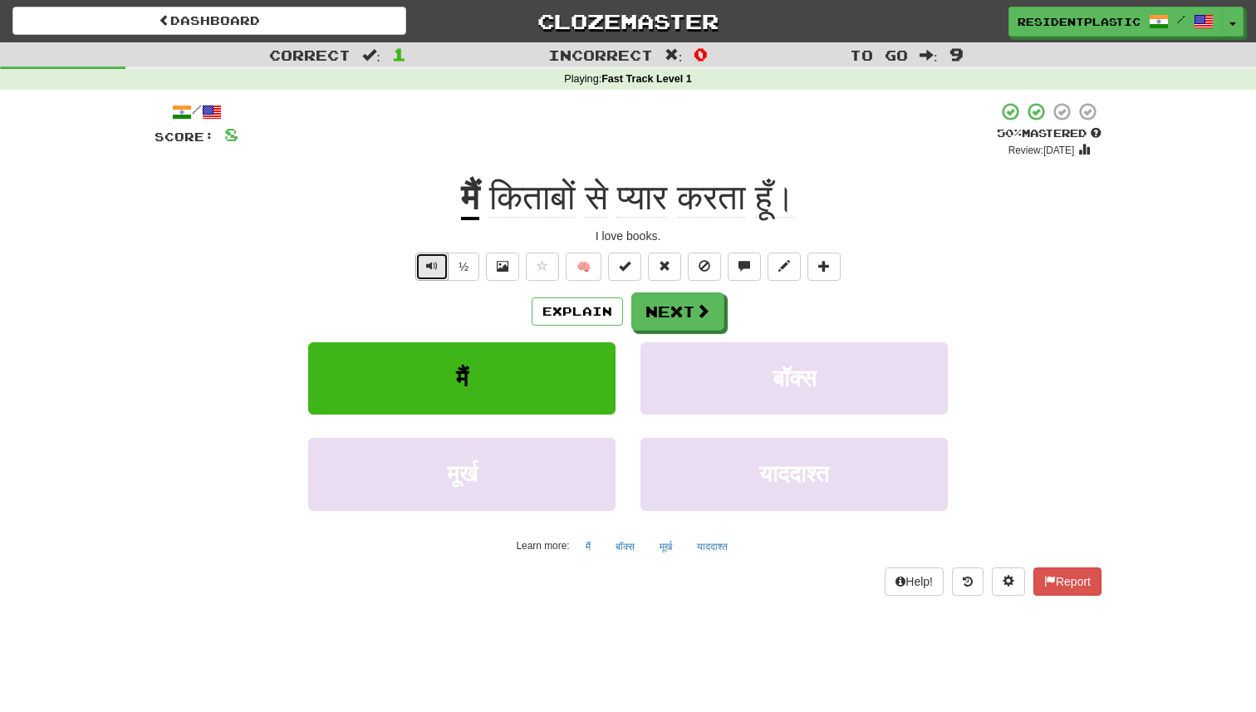
click at [420, 267] on button "Text-to-speech controls" at bounding box center [431, 267] width 33 height 28
click at [462, 263] on button "½" at bounding box center [464, 267] width 32 height 28
click at [429, 268] on span "Text-to-speech controls" at bounding box center [432, 266] width 12 height 12
click at [551, 311] on button "Explain" at bounding box center [577, 311] width 91 height 28
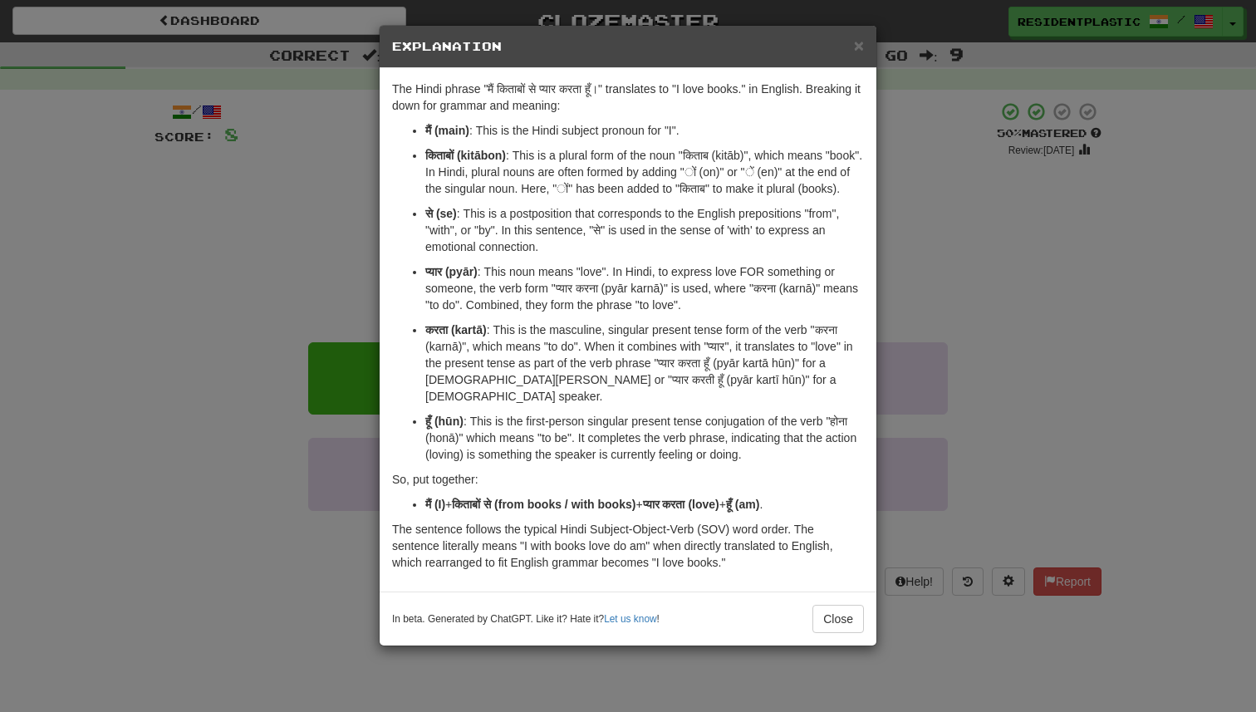
click at [295, 233] on div "× Explanation The Hindi phrase "मैं किताबों से प्यार करता हूँ।" translates to "…" at bounding box center [628, 356] width 1256 height 712
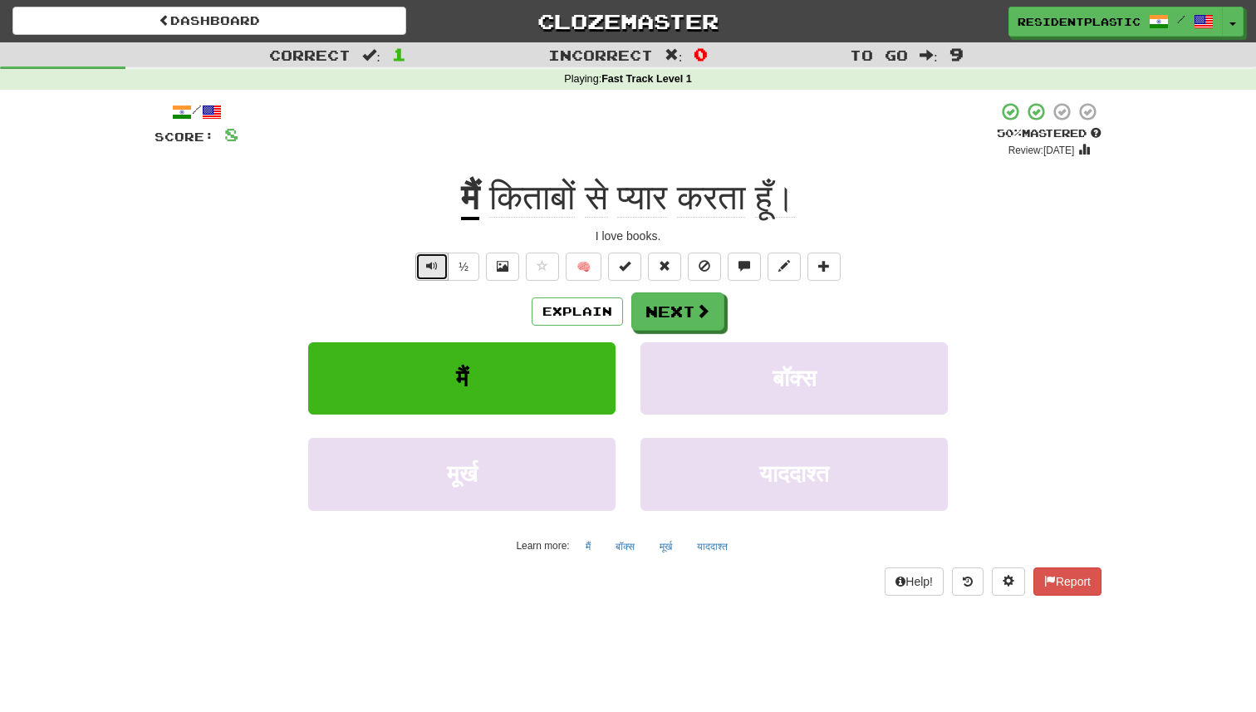
click at [428, 276] on button "Text-to-speech controls" at bounding box center [431, 267] width 33 height 28
click at [573, 314] on button "Explain" at bounding box center [577, 311] width 91 height 28
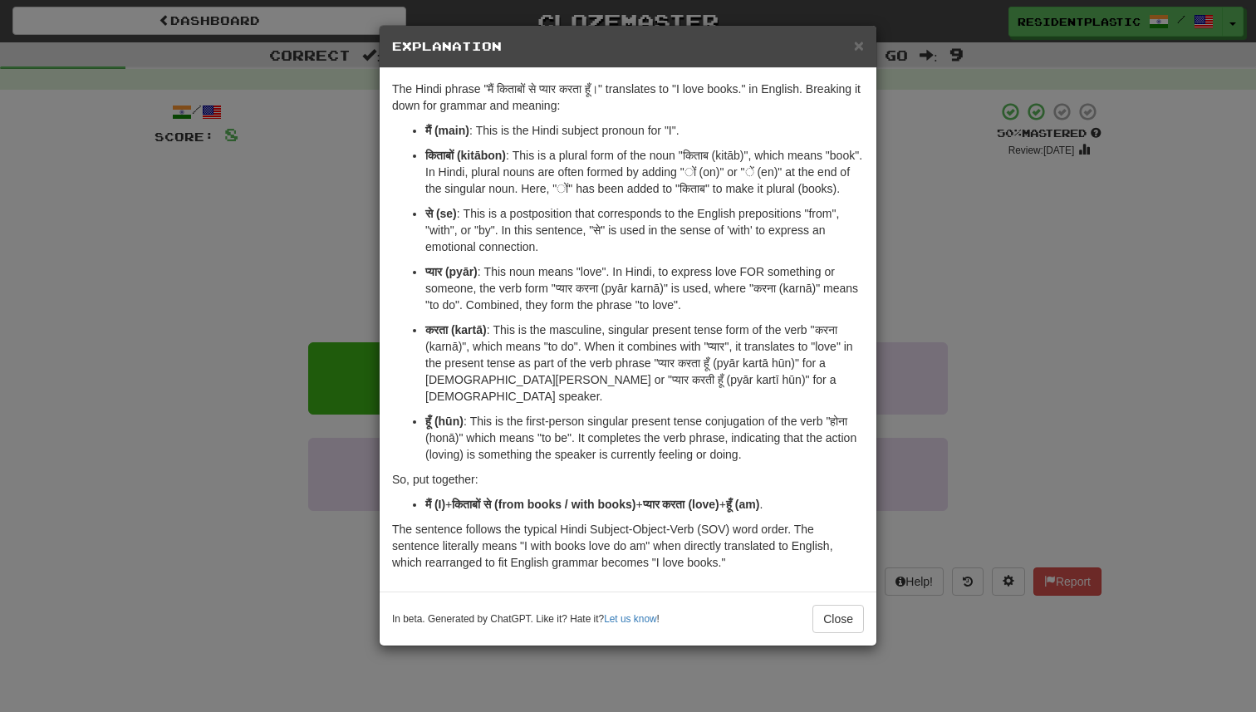
click at [225, 224] on div "× Explanation The Hindi phrase "मैं किताबों से प्यार करता हूँ।" translates to "…" at bounding box center [628, 356] width 1256 height 712
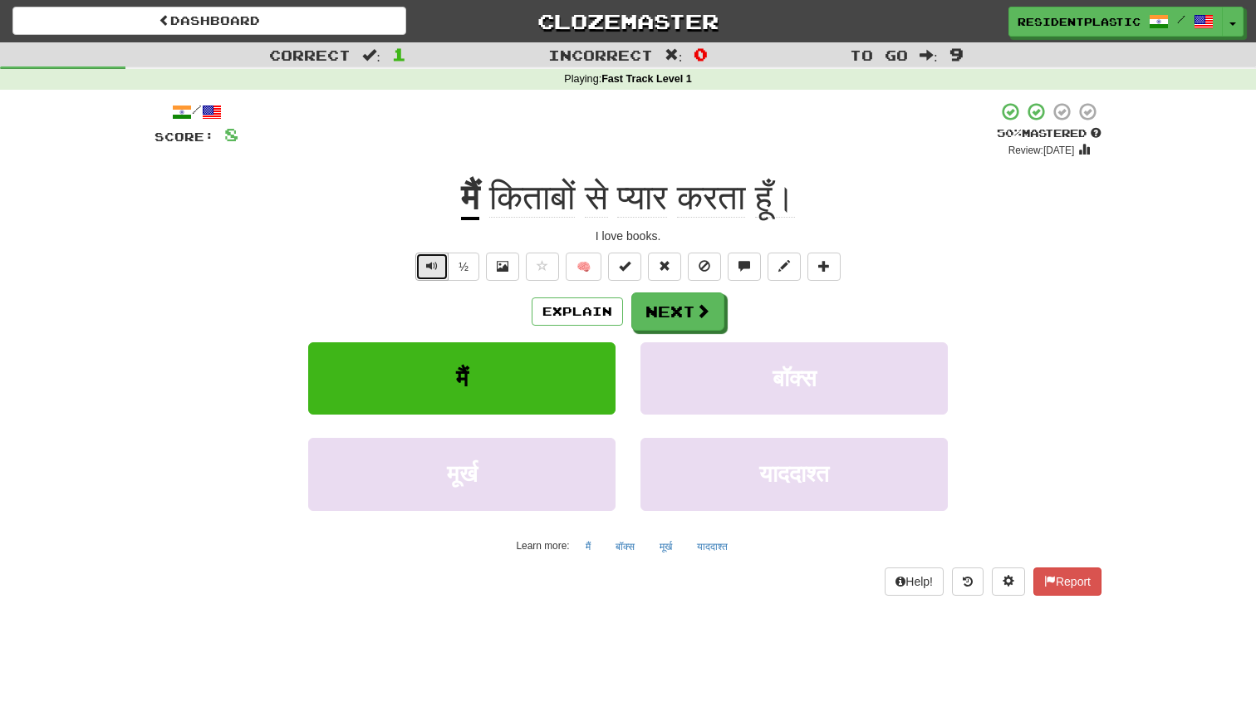
click at [443, 273] on button "Text-to-speech controls" at bounding box center [431, 267] width 33 height 28
click at [578, 326] on button "Explain" at bounding box center [577, 311] width 91 height 28
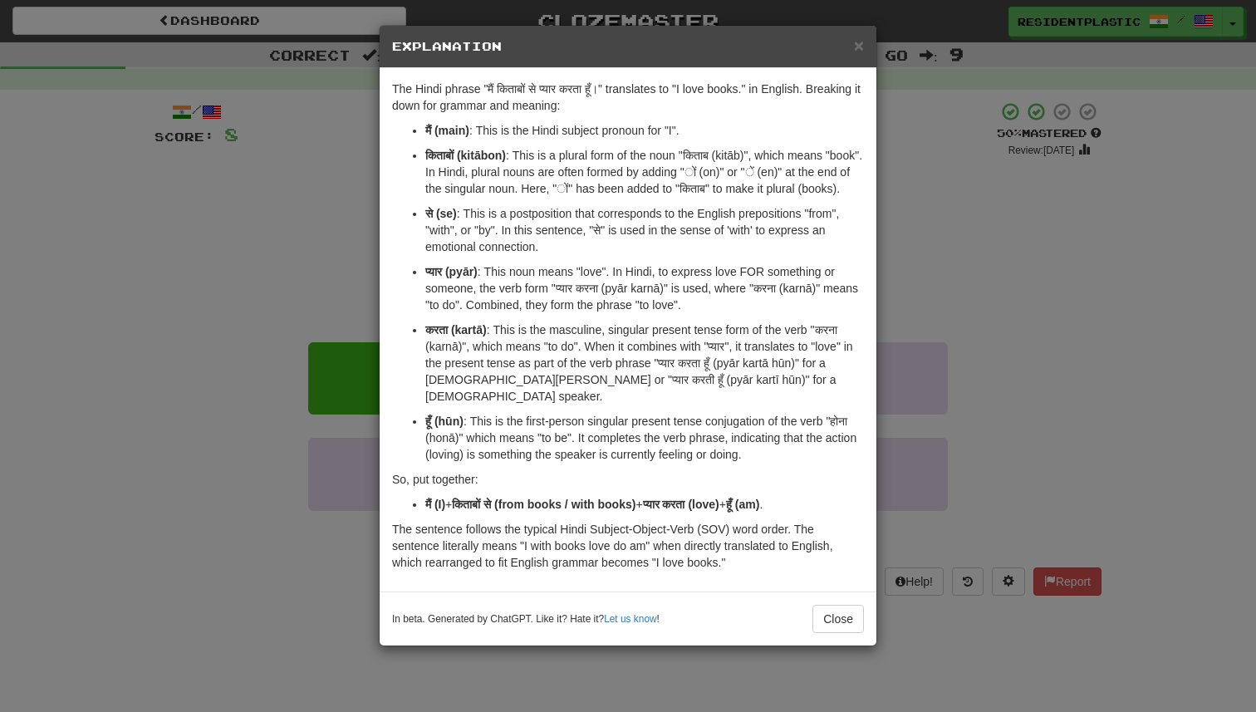
click at [259, 340] on div "× Explanation The Hindi phrase "मैं किताबों से प्यार करता हूँ।" translates to "…" at bounding box center [628, 356] width 1256 height 712
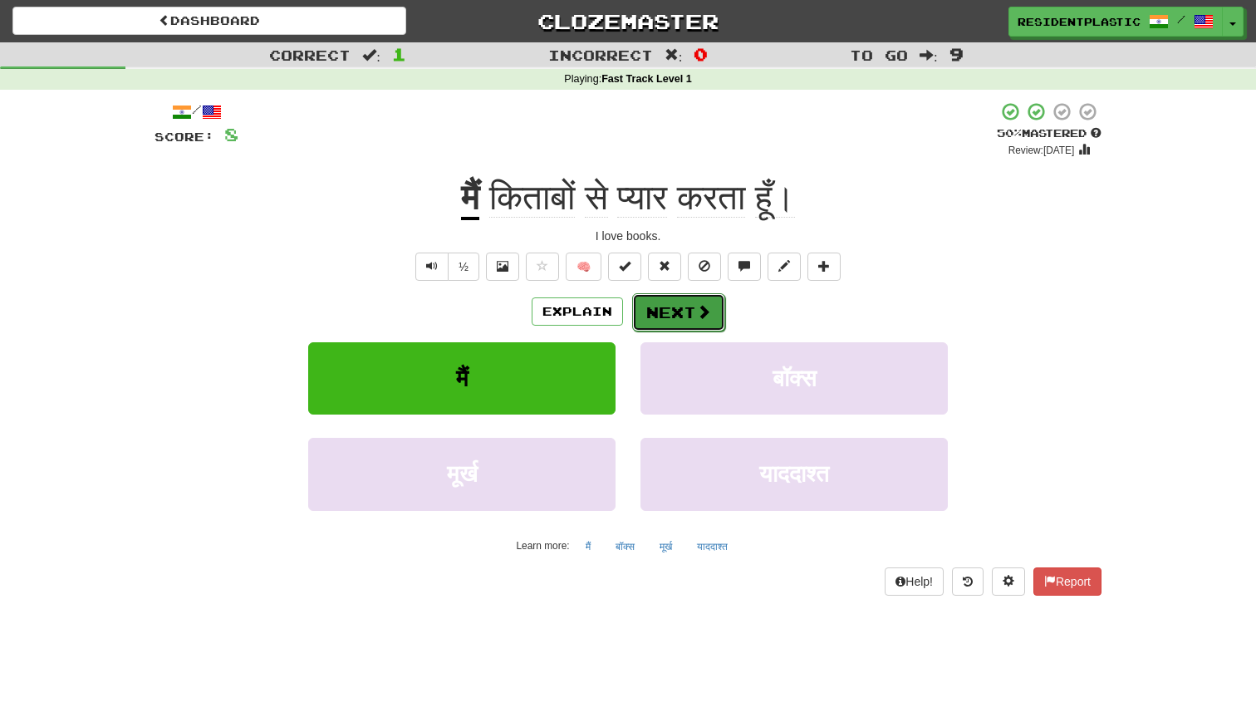
click at [670, 293] on button "Next" at bounding box center [678, 312] width 93 height 38
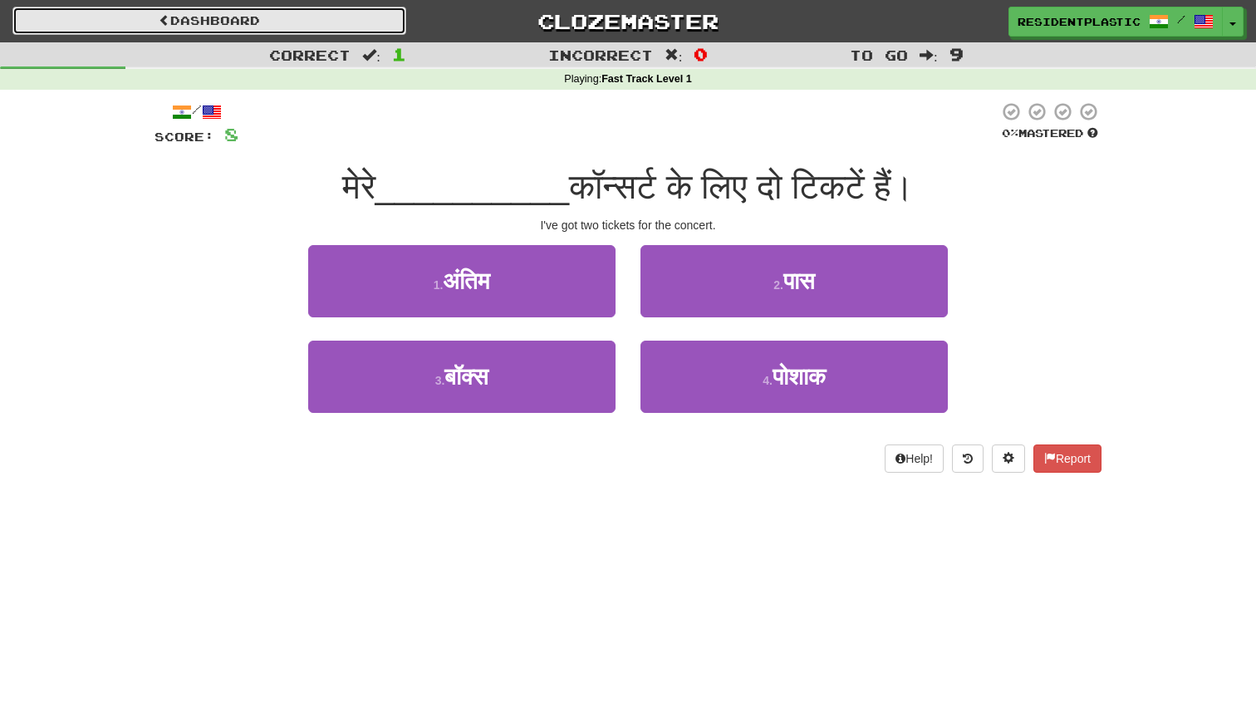
click at [375, 28] on link "Dashboard" at bounding box center [209, 21] width 394 height 28
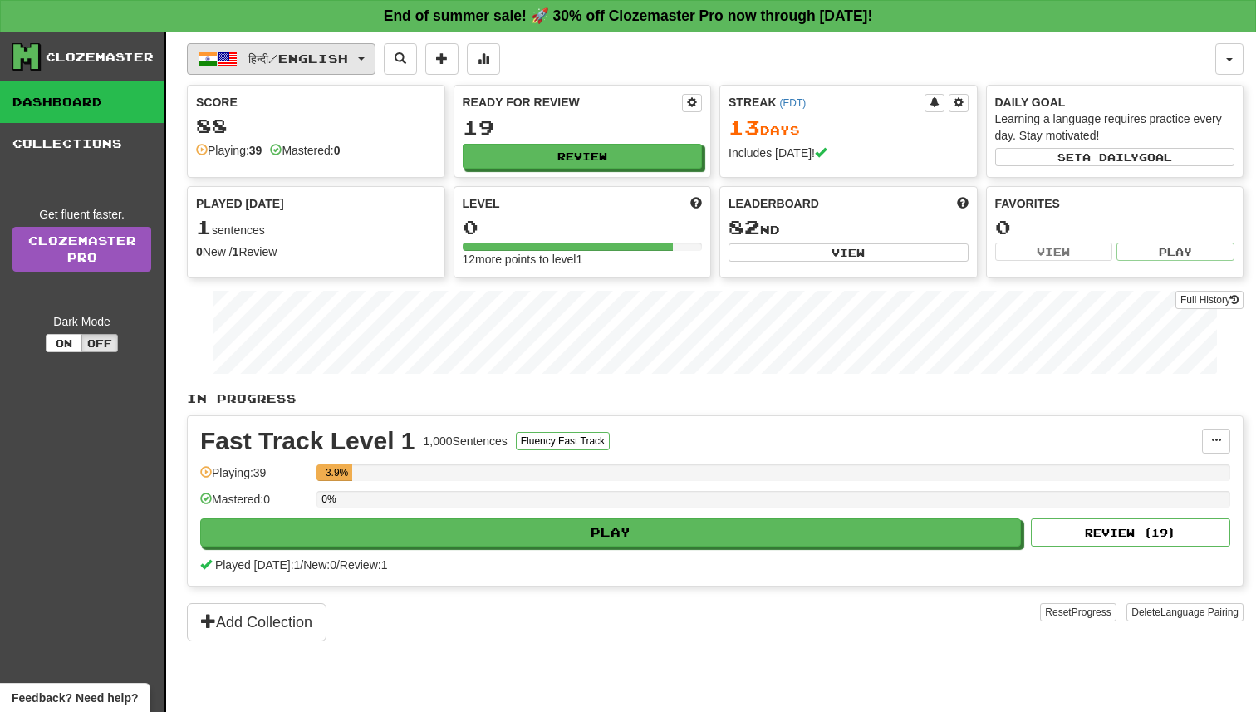
click at [330, 58] on span "हिन्दी / English" at bounding box center [298, 59] width 100 height 14
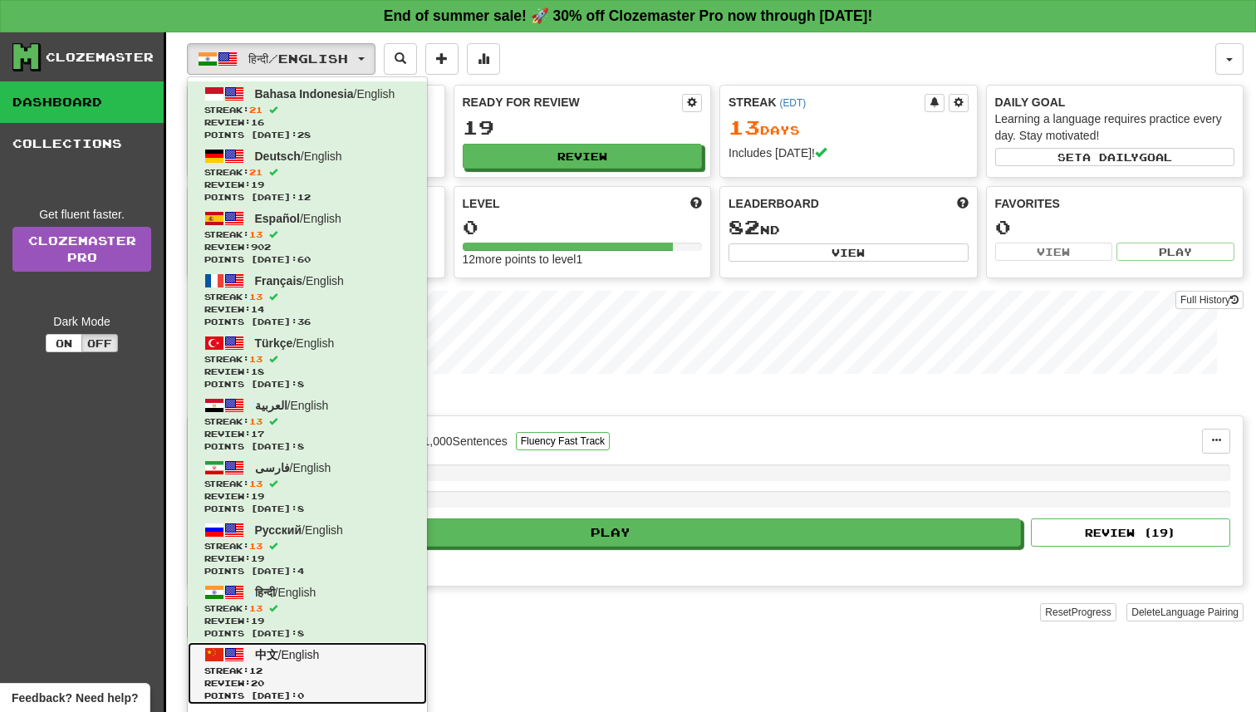
click at [287, 659] on span "中文 / English" at bounding box center [287, 654] width 65 height 13
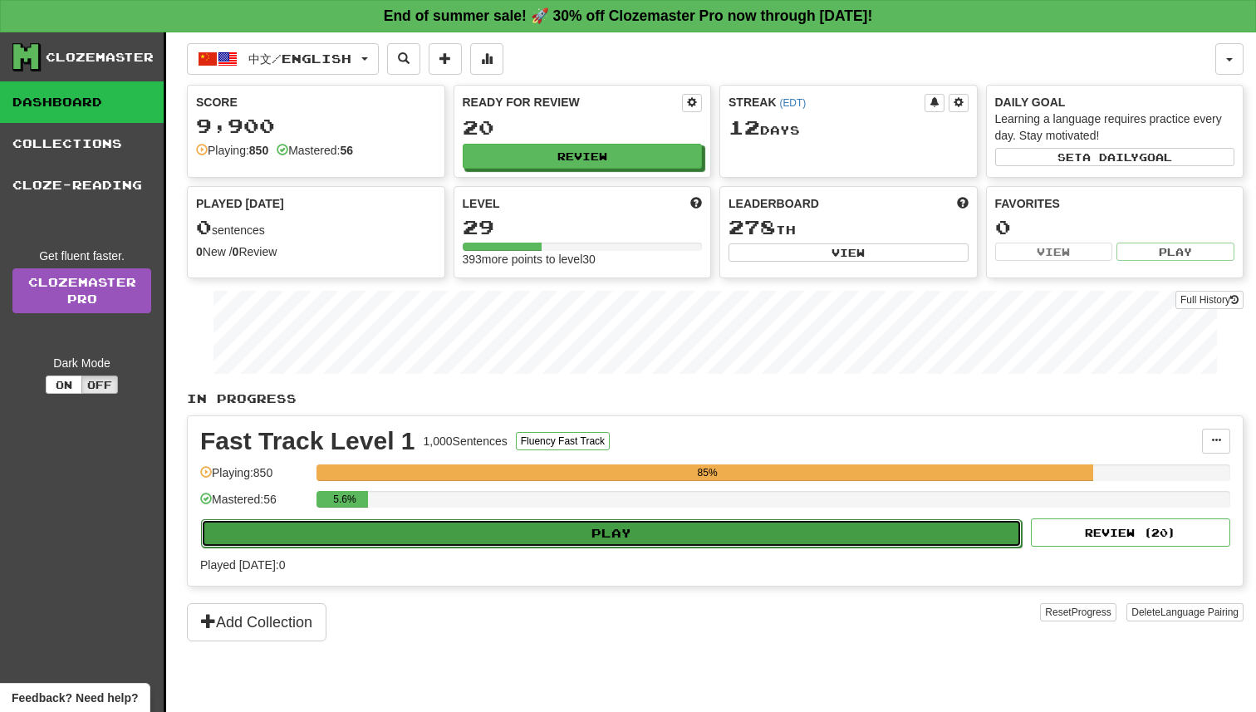
click at [571, 533] on button "Play" at bounding box center [611, 533] width 821 height 28
select select "**"
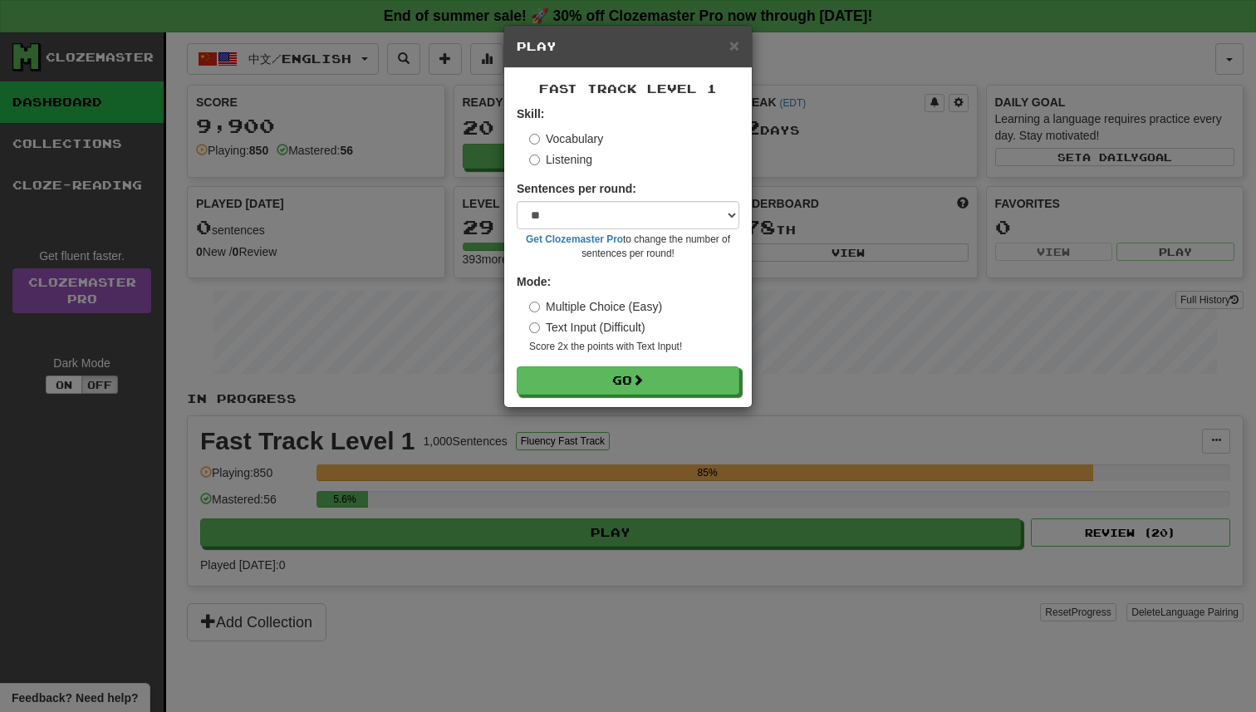
click at [622, 397] on div "Fast Track Level 1 Skill: Vocabulary Listening Sentences per round: * ** ** ** …" at bounding box center [628, 237] width 248 height 339
click at [626, 384] on button "Go" at bounding box center [629, 381] width 223 height 28
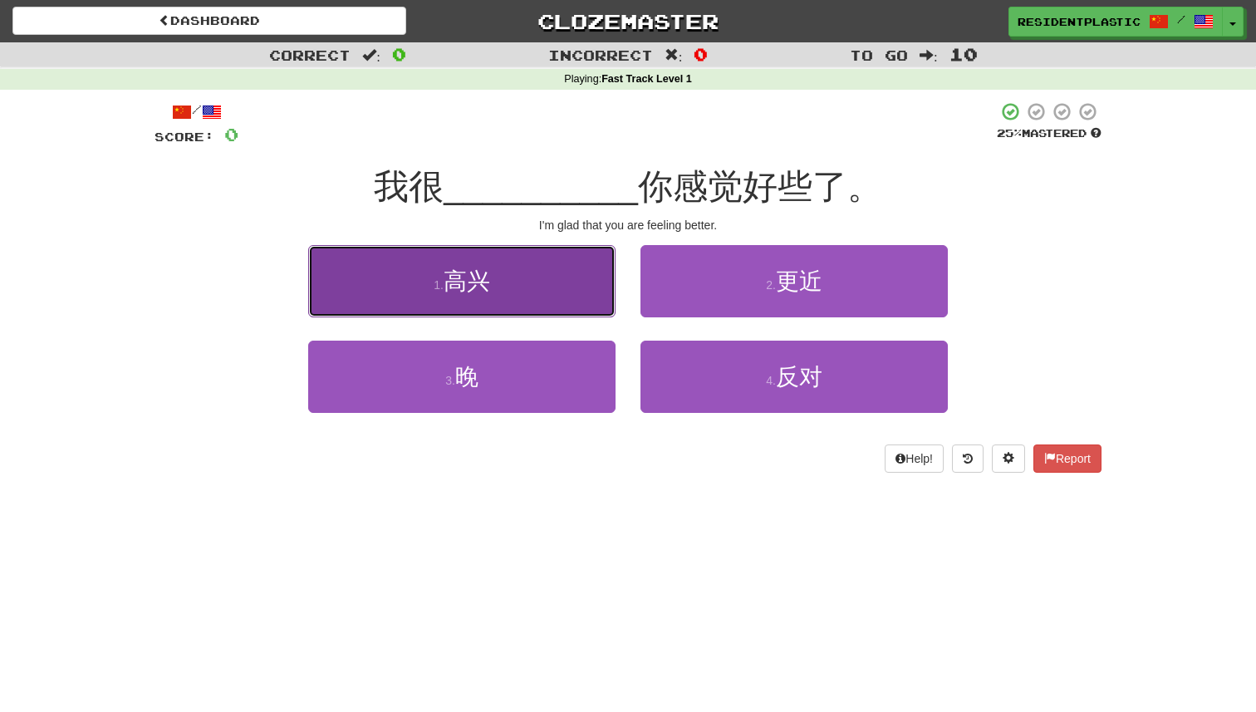
click at [548, 276] on button "1 . 高兴" at bounding box center [461, 281] width 307 height 72
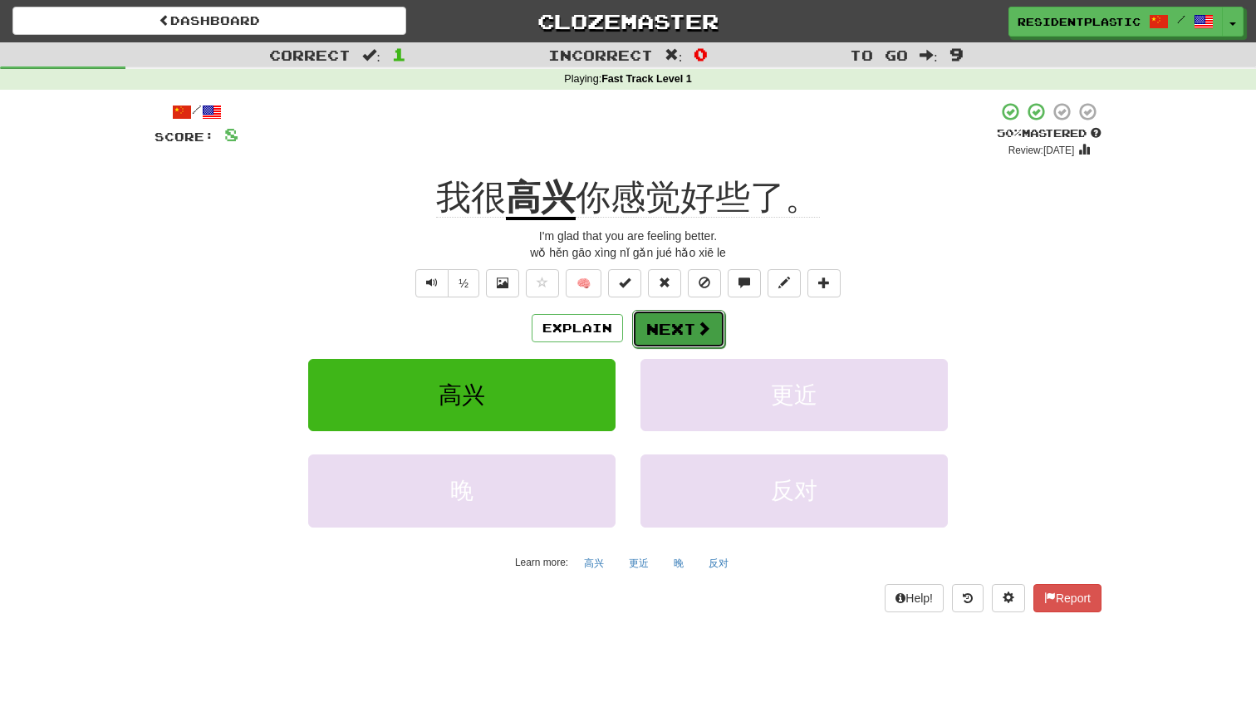
click at [707, 336] on span at bounding box center [703, 328] width 15 height 15
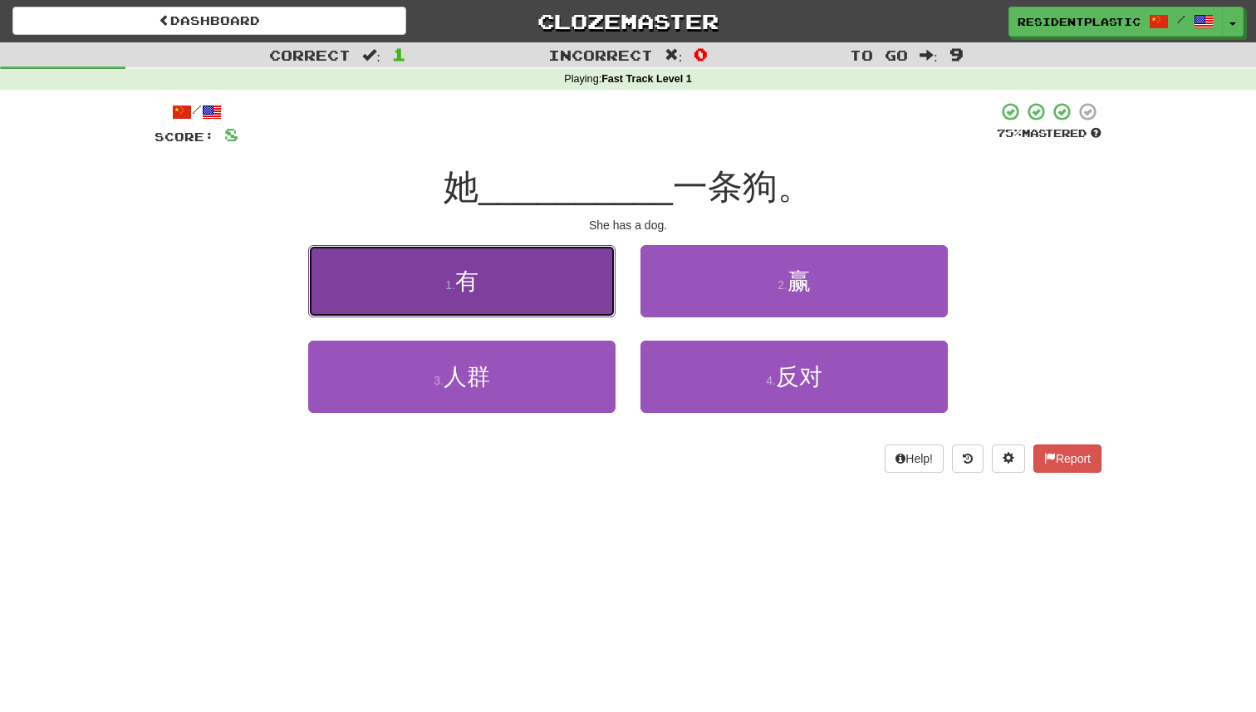
click at [548, 290] on button "1 . 有" at bounding box center [461, 281] width 307 height 72
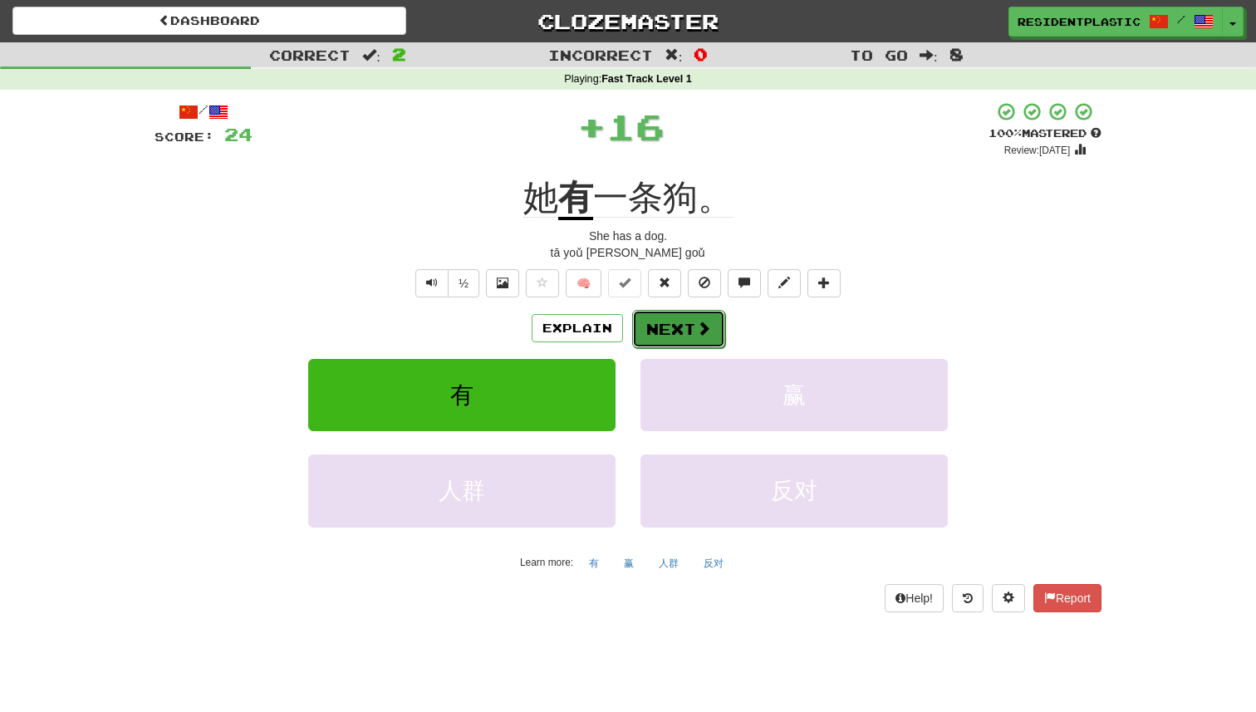
click at [690, 336] on button "Next" at bounding box center [678, 329] width 93 height 38
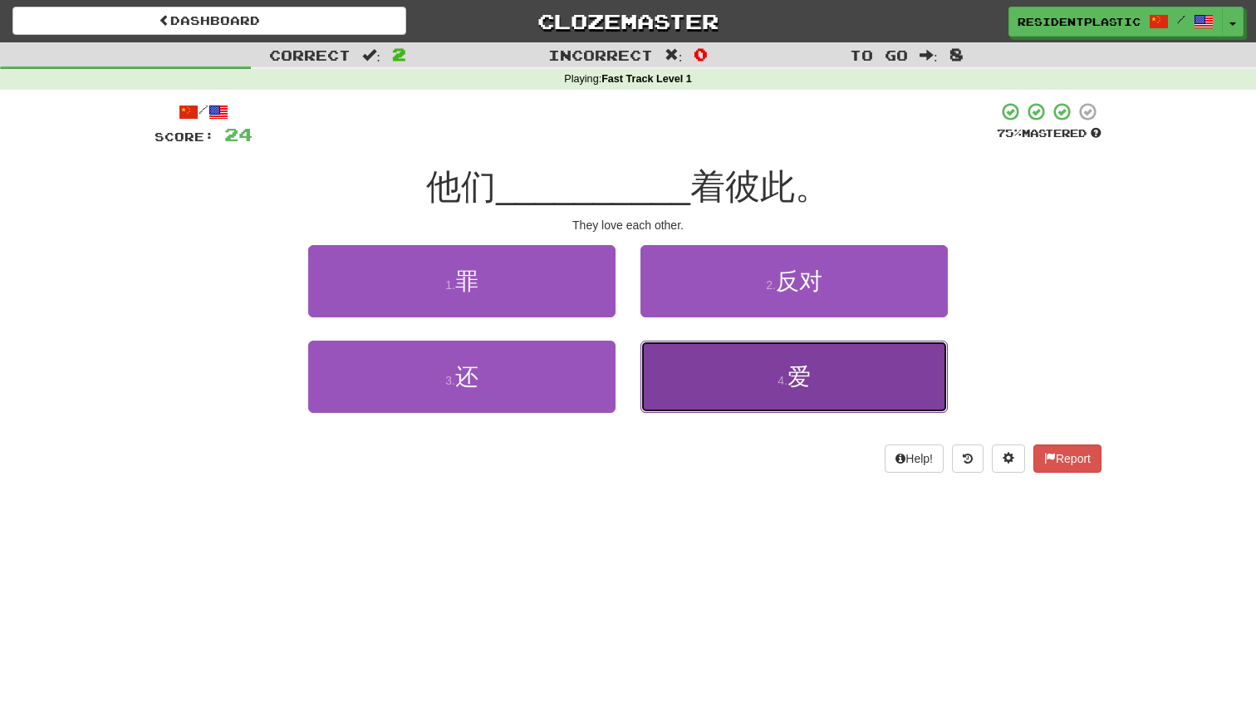
click at [688, 395] on button "4 . 爱" at bounding box center [793, 377] width 307 height 72
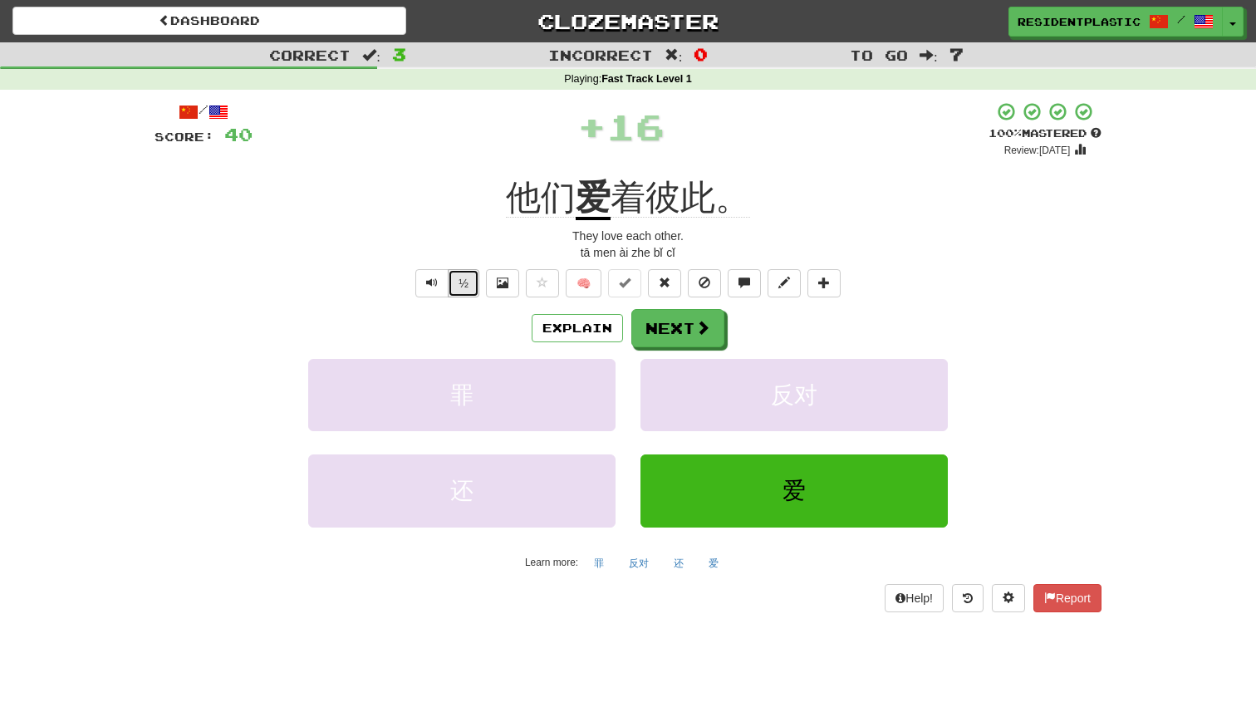
click at [449, 291] on button "½" at bounding box center [464, 283] width 32 height 28
click at [436, 291] on button "Text-to-speech controls" at bounding box center [431, 283] width 33 height 28
click at [670, 329] on button "Next" at bounding box center [678, 329] width 93 height 38
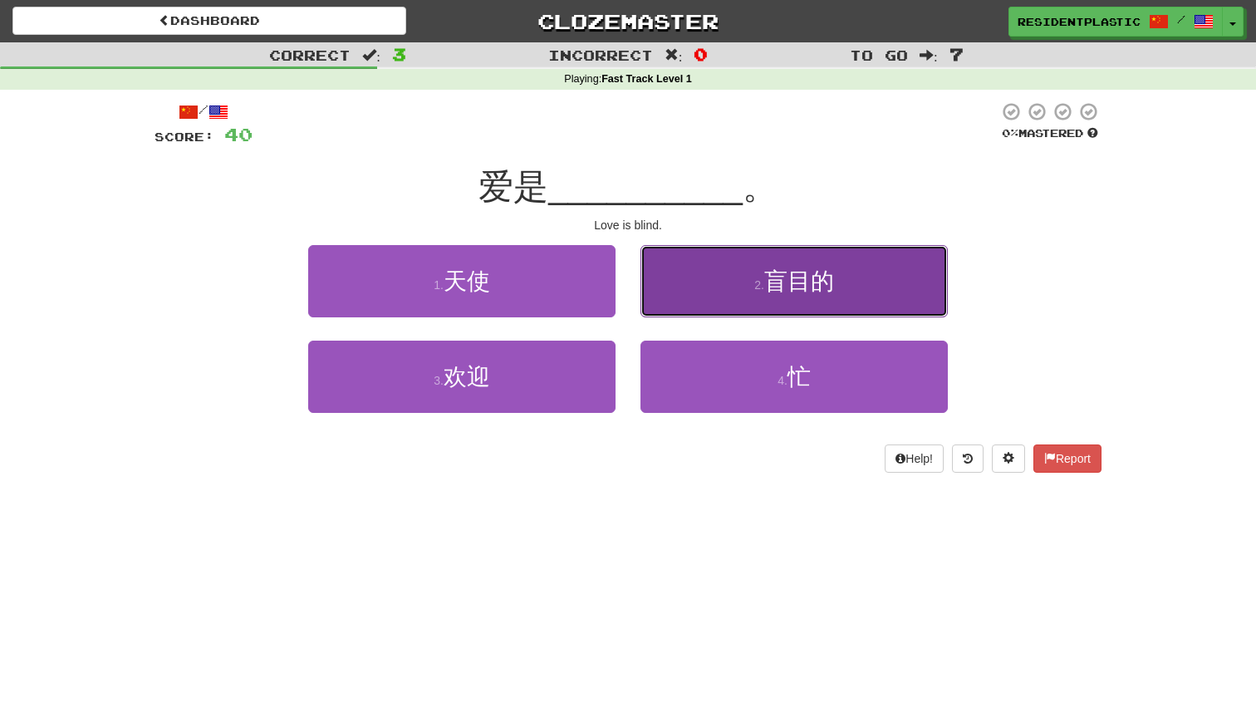
click at [690, 253] on button "2 . 盲目的" at bounding box center [793, 281] width 307 height 72
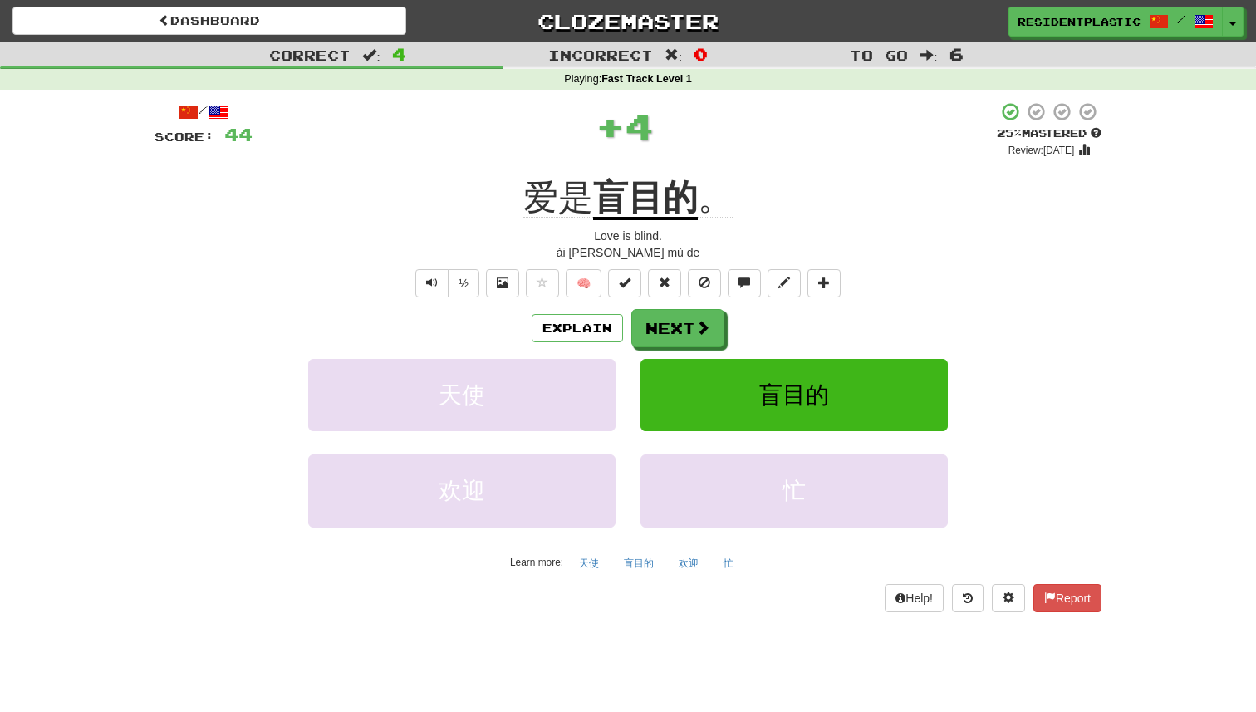
click at [621, 210] on u "盲目的" at bounding box center [645, 199] width 105 height 42
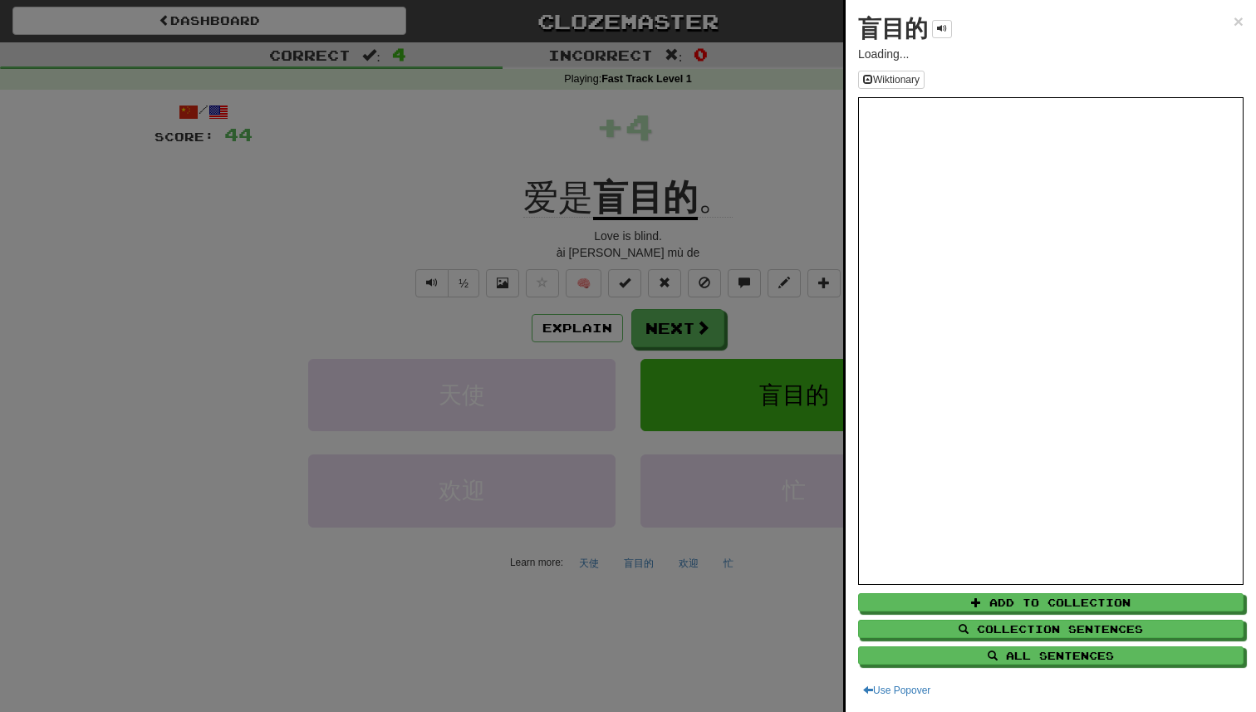
click at [480, 282] on div at bounding box center [628, 356] width 1256 height 712
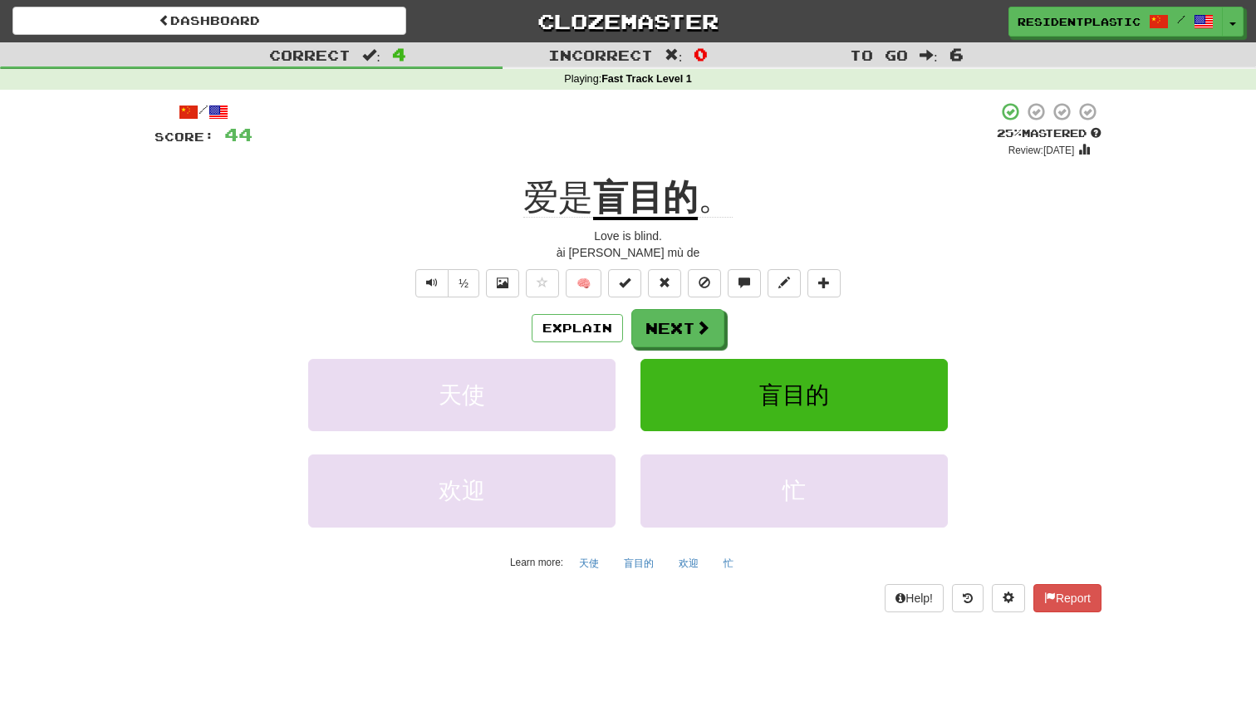
click at [556, 327] on div at bounding box center [628, 356] width 1256 height 712
click at [556, 327] on button "Explain" at bounding box center [577, 328] width 91 height 28
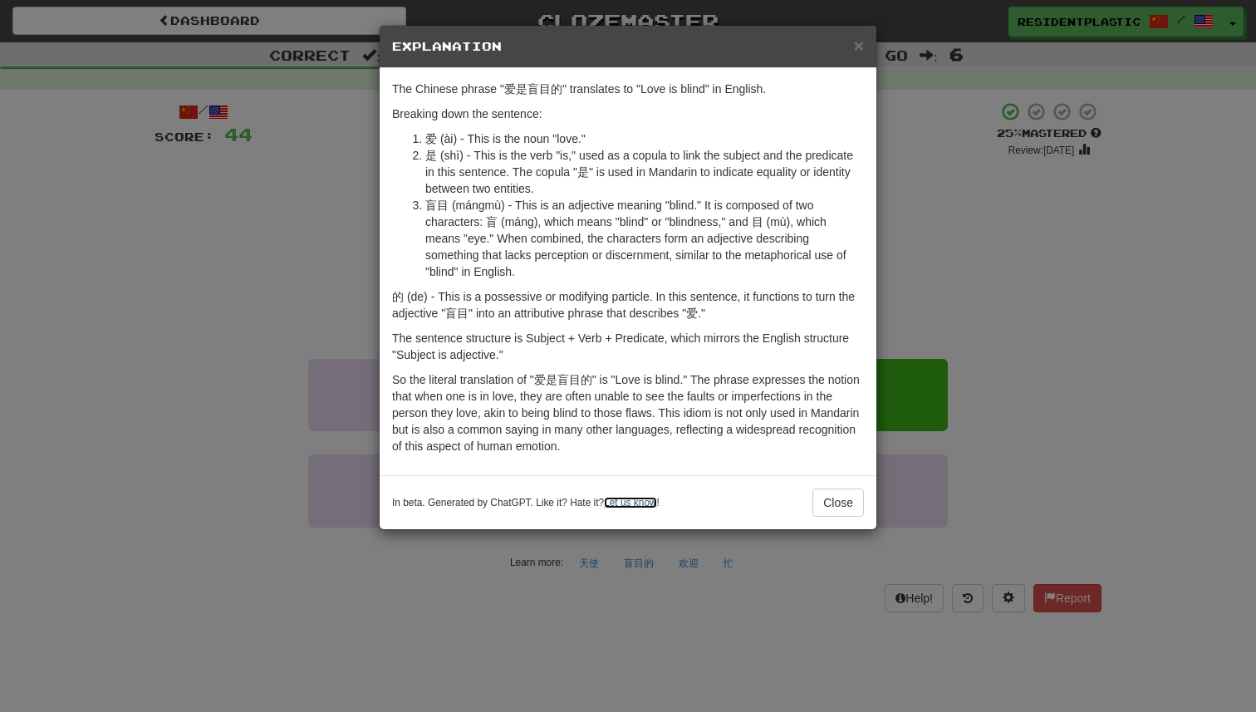
click at [641, 503] on link "Let us know" at bounding box center [630, 503] width 52 height 12
click at [822, 504] on button "Close" at bounding box center [838, 502] width 52 height 28
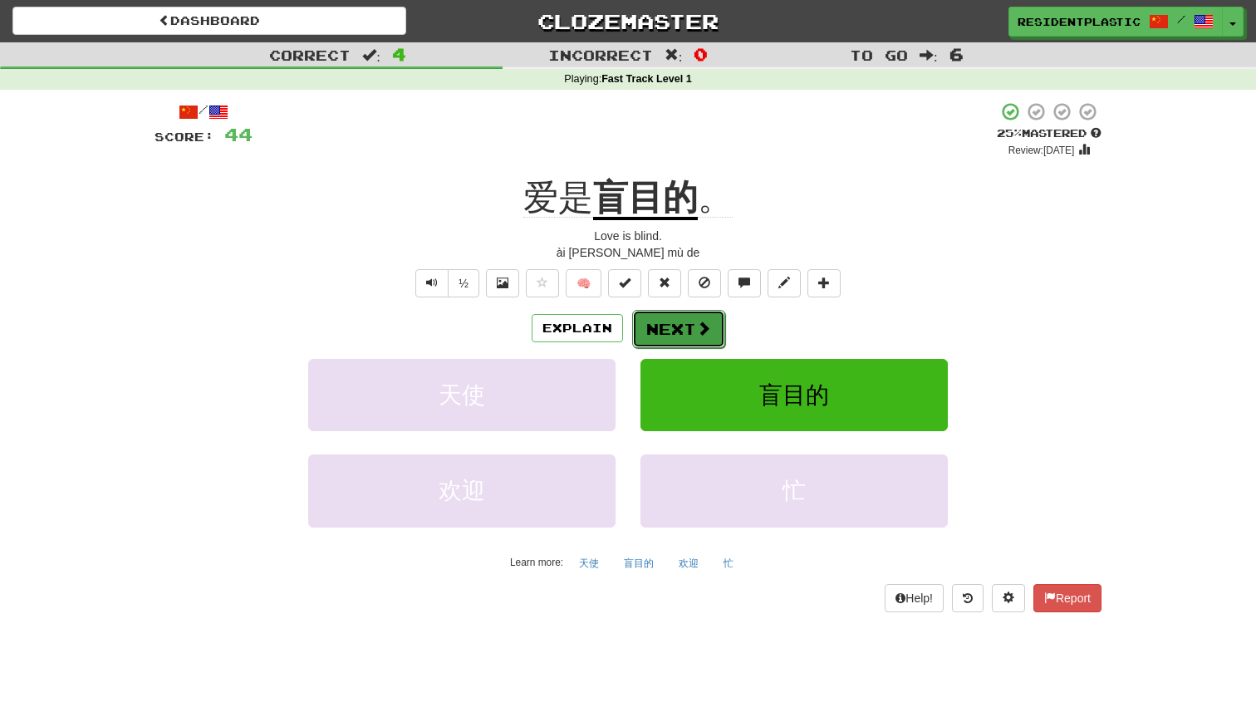
click at [656, 335] on button "Next" at bounding box center [678, 329] width 93 height 38
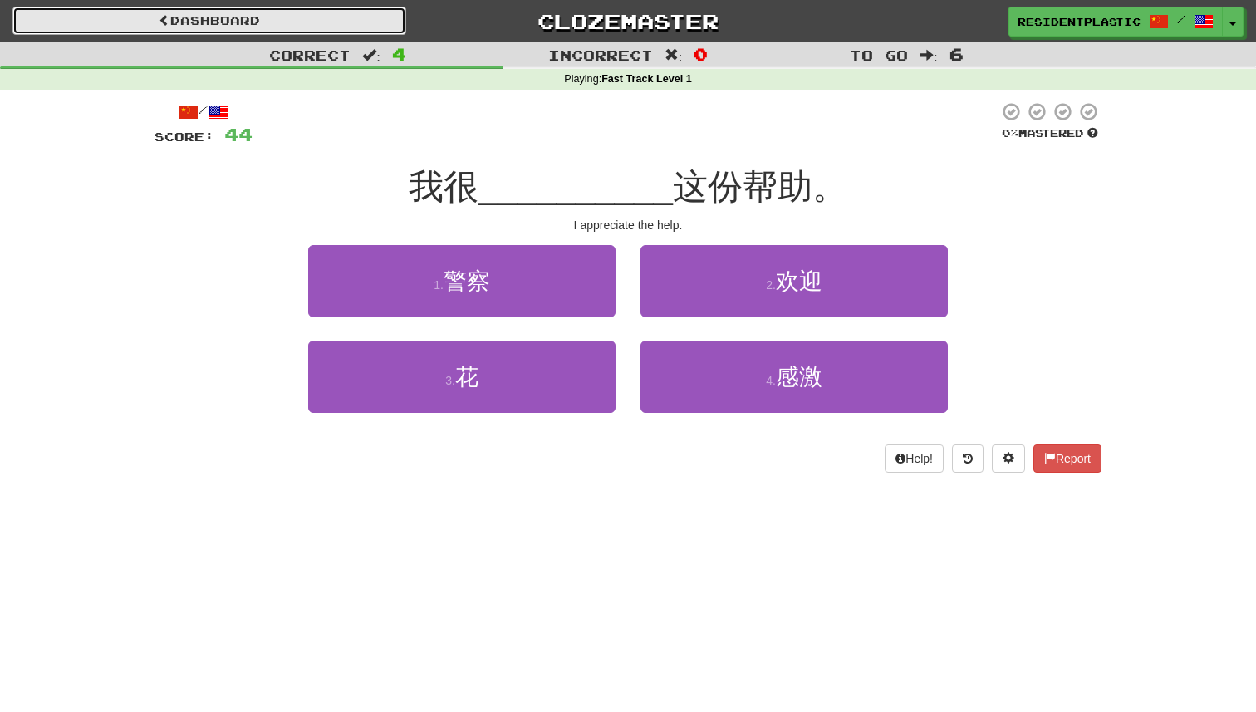
click at [351, 22] on link "Dashboard" at bounding box center [209, 21] width 394 height 28
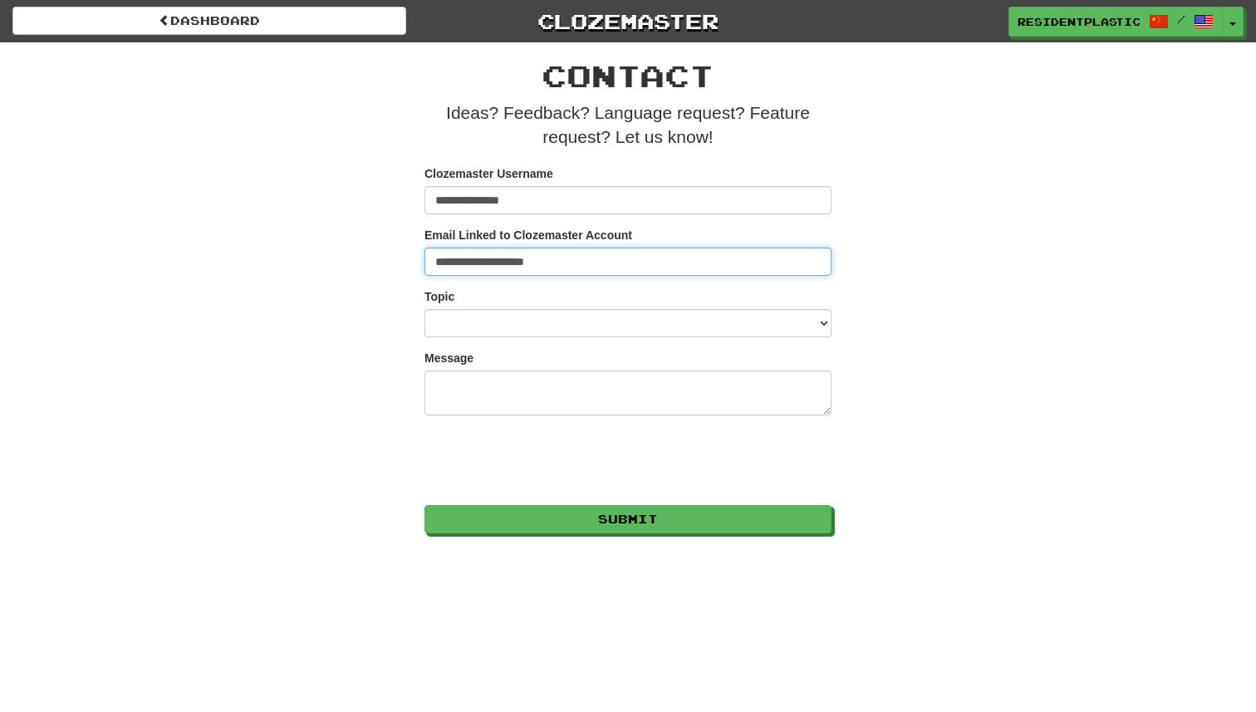
click at [669, 258] on input "**********" at bounding box center [628, 262] width 407 height 28
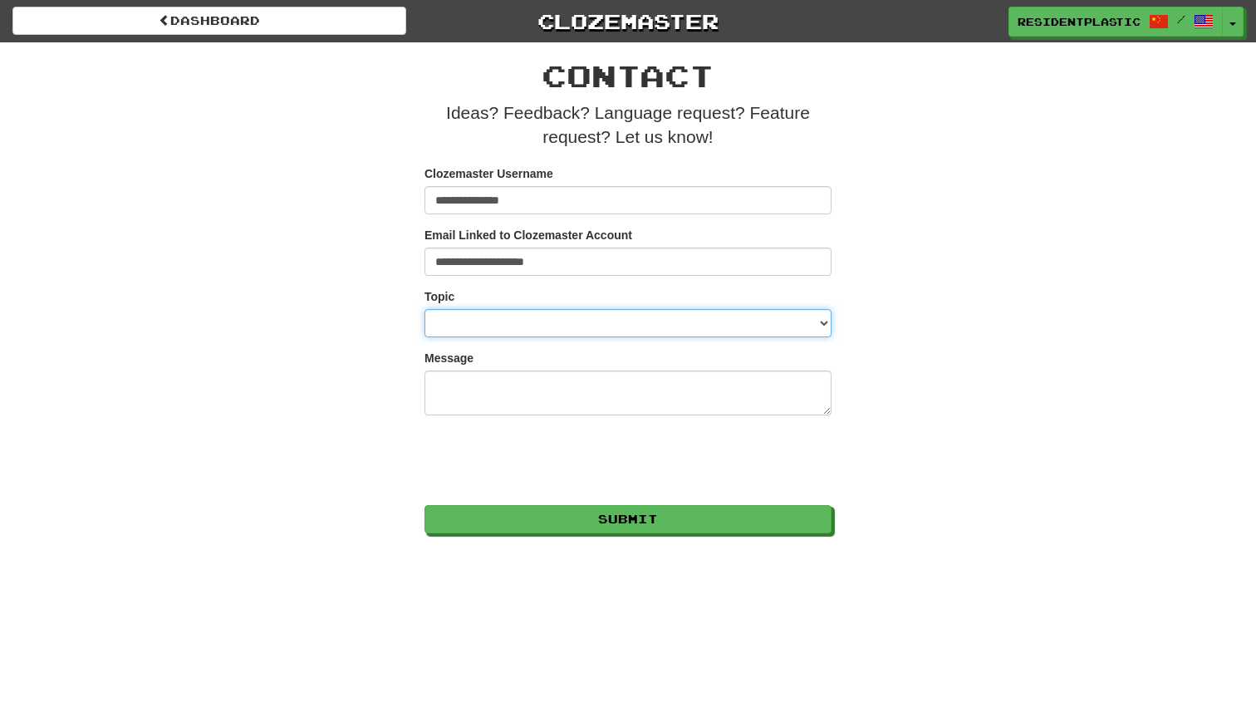
click at [655, 322] on select "**********" at bounding box center [628, 323] width 407 height 28
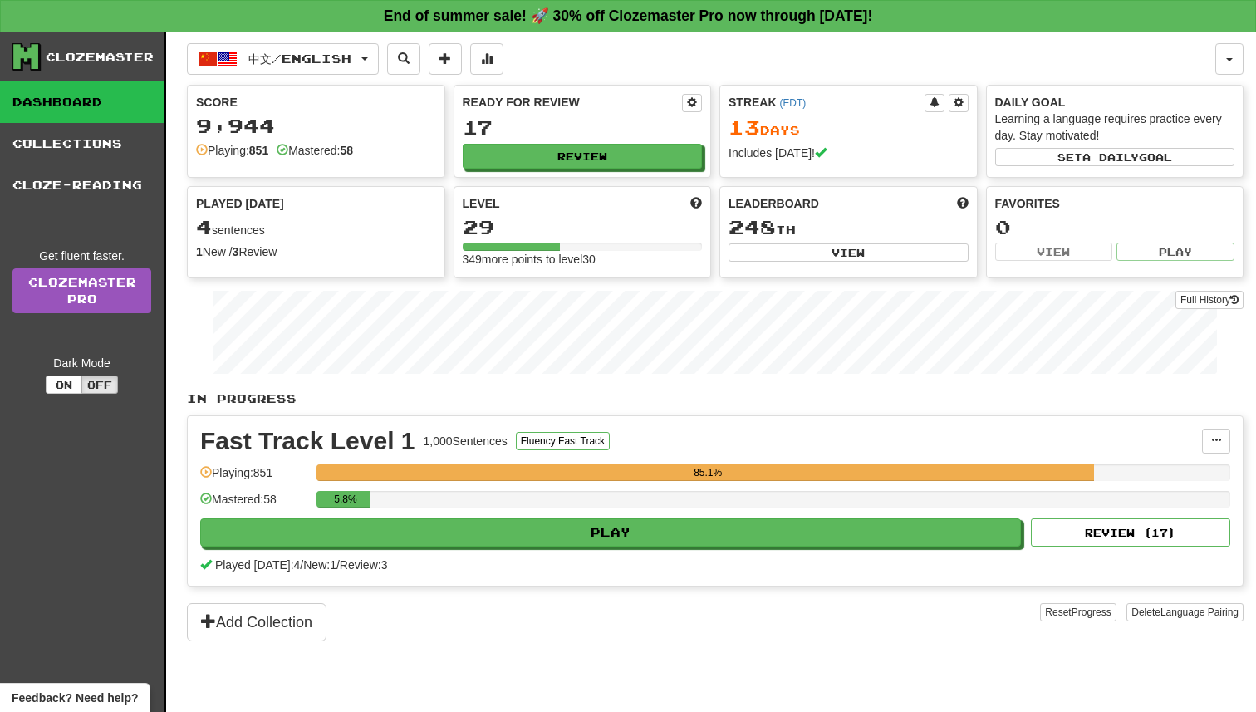
click at [508, 410] on div "In Progress Fast Track Level 1 1,000 Sentences Fluency Fast Track Manage Senten…" at bounding box center [715, 515] width 1057 height 251
